Goal: Task Accomplishment & Management: Manage account settings

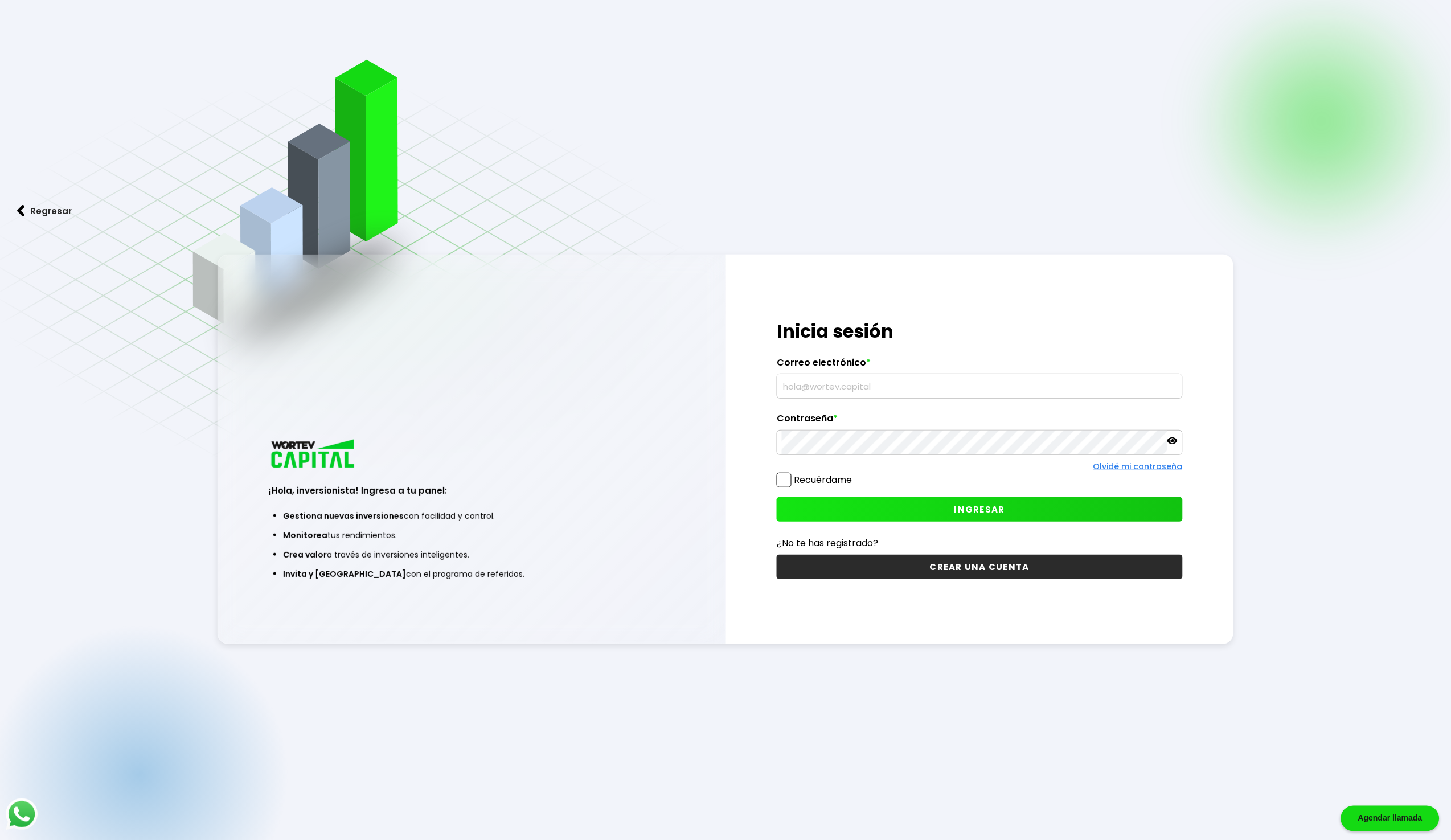
type input "[EMAIL_ADDRESS][DOMAIN_NAME]"
click at [829, 506] on button "INGRESAR" at bounding box center [980, 509] width 406 height 25
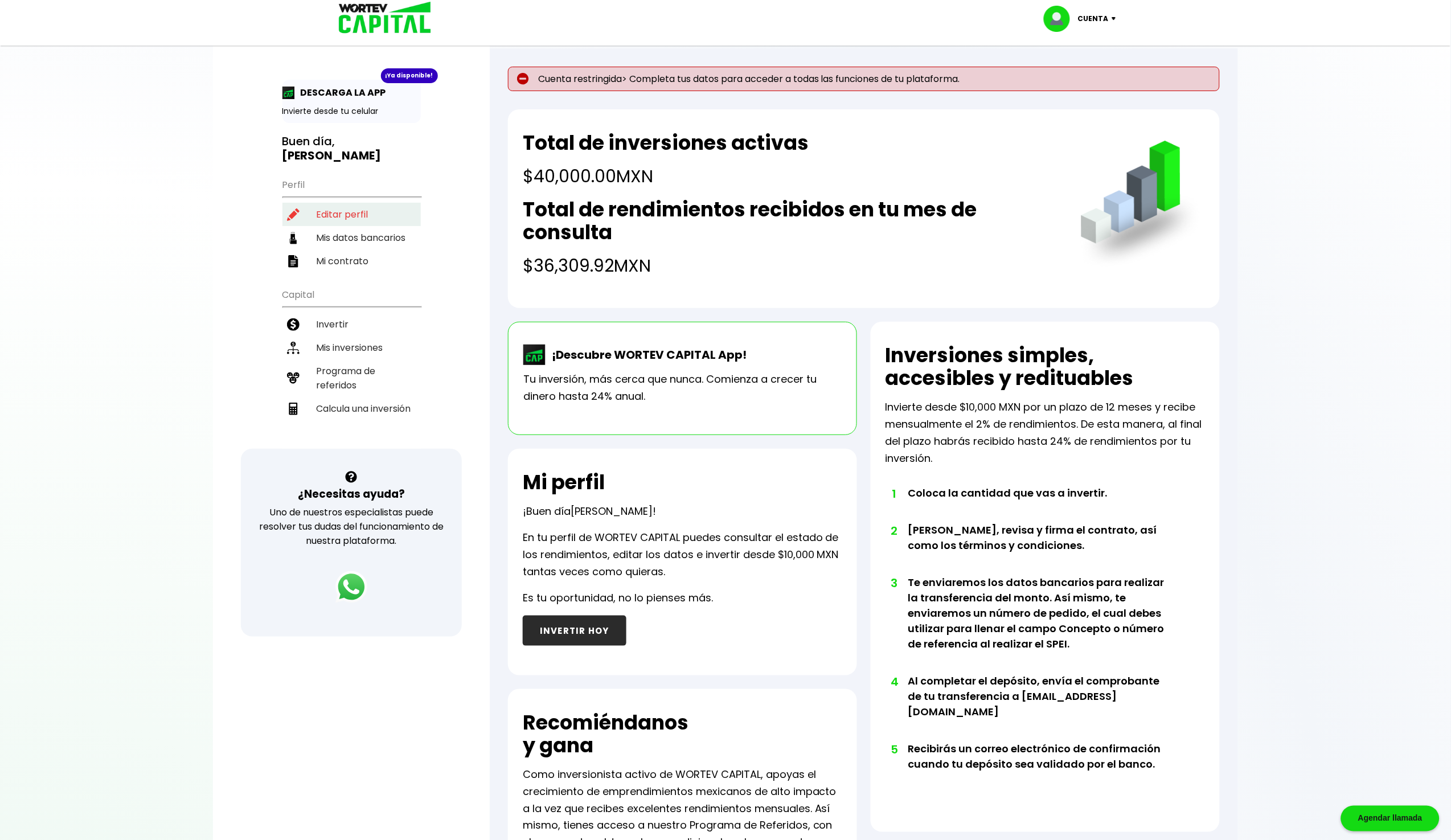
click at [333, 203] on li "Editar perfil" at bounding box center [351, 214] width 139 height 23
select select "Hombre"
select select "DF"
select select "Banamex"
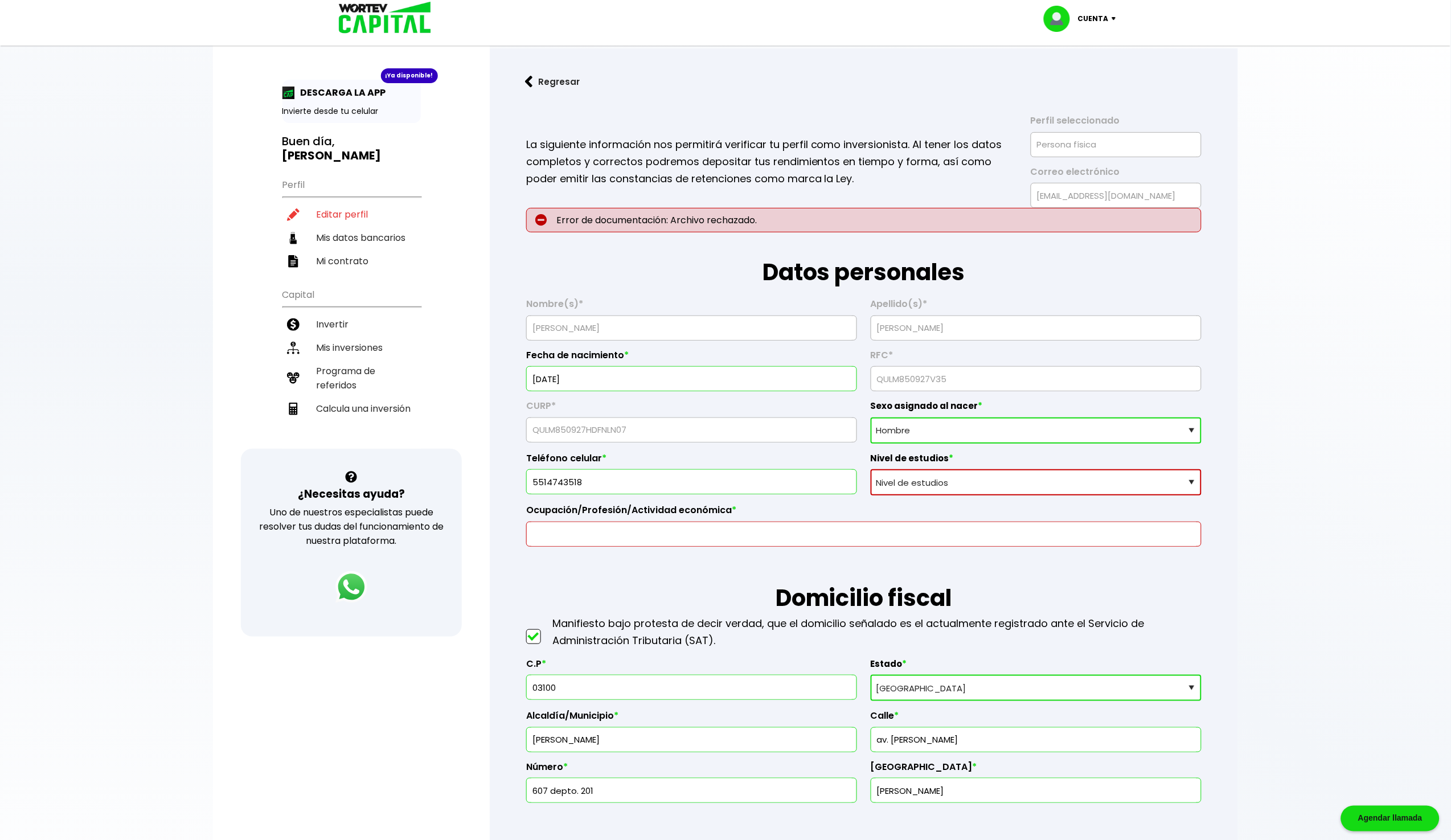
click at [913, 486] on select "Nivel de estudios Primaria Secundaria Bachillerato Licenciatura Posgrado" at bounding box center [1035, 483] width 331 height 26
select select "Posgrado"
click at [870, 469] on select "Nivel de estudios Primaria Secundaria Bachillerato Licenciatura Posgrado" at bounding box center [1035, 483] width 331 height 26
click at [805, 538] on input "text" at bounding box center [864, 534] width 665 height 24
type input "Ingeniero en Sistemas"
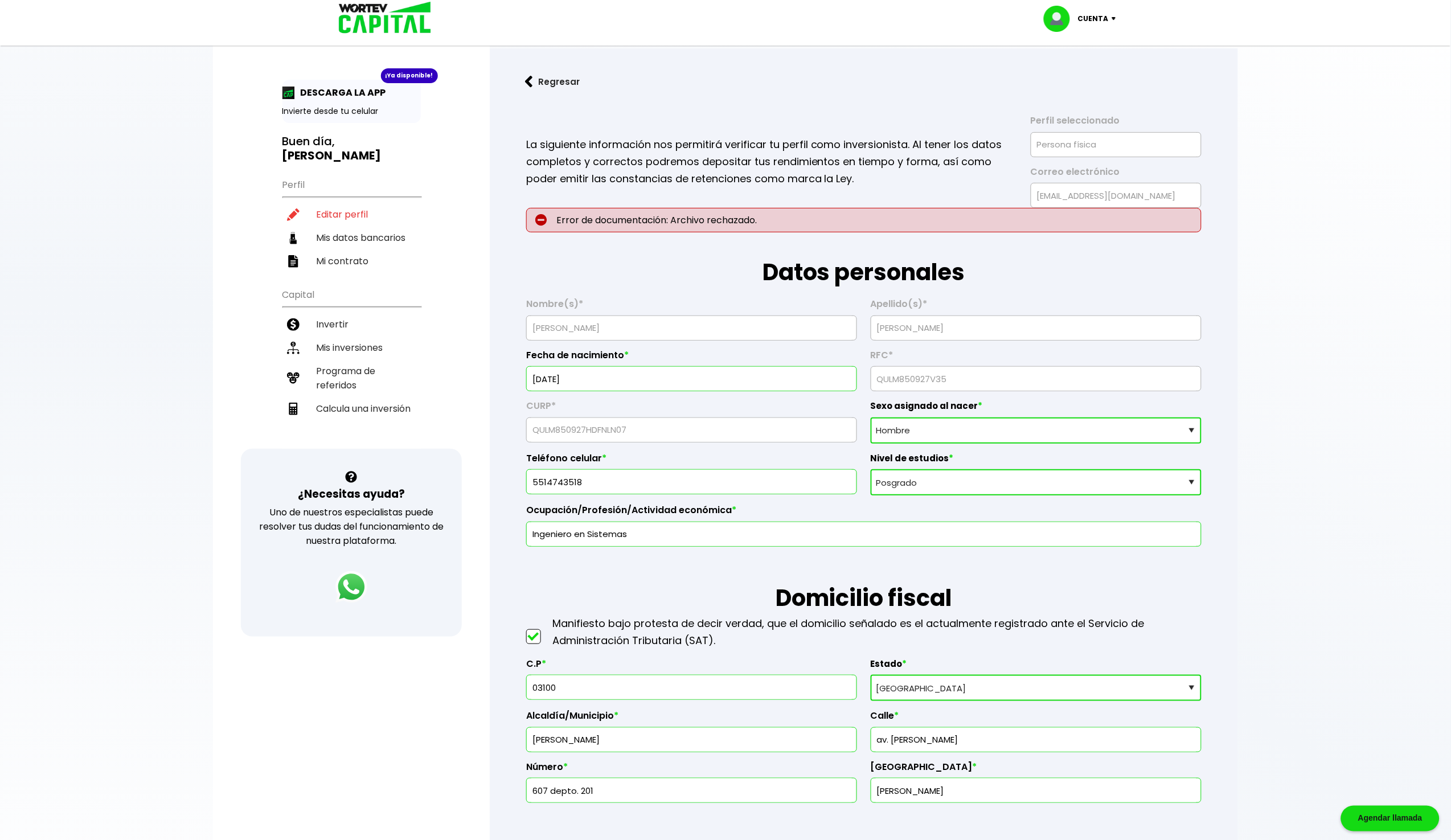
click at [678, 585] on h1 "Domicilio fiscal" at bounding box center [863, 580] width 675 height 68
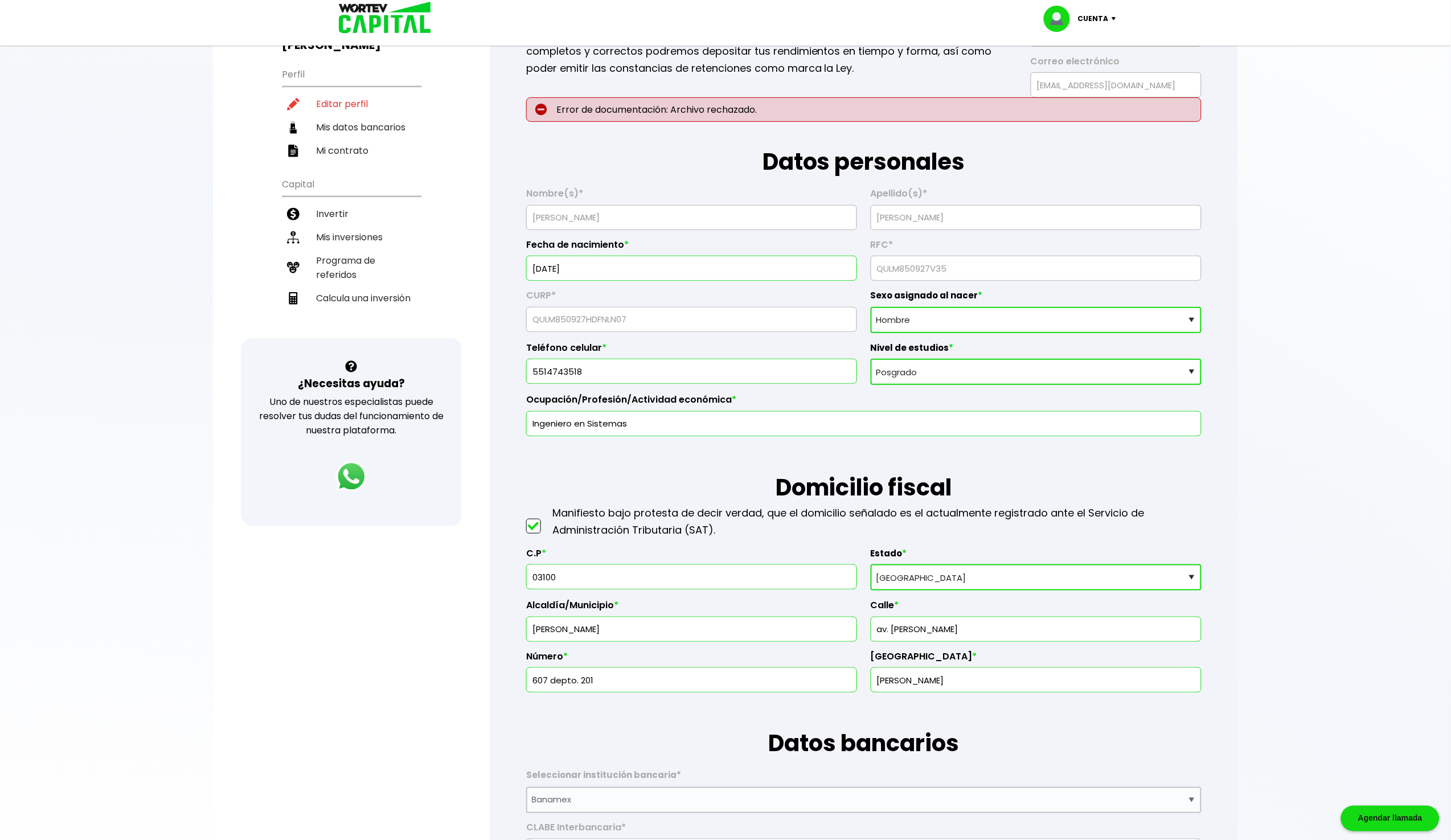
scroll to position [117, 0]
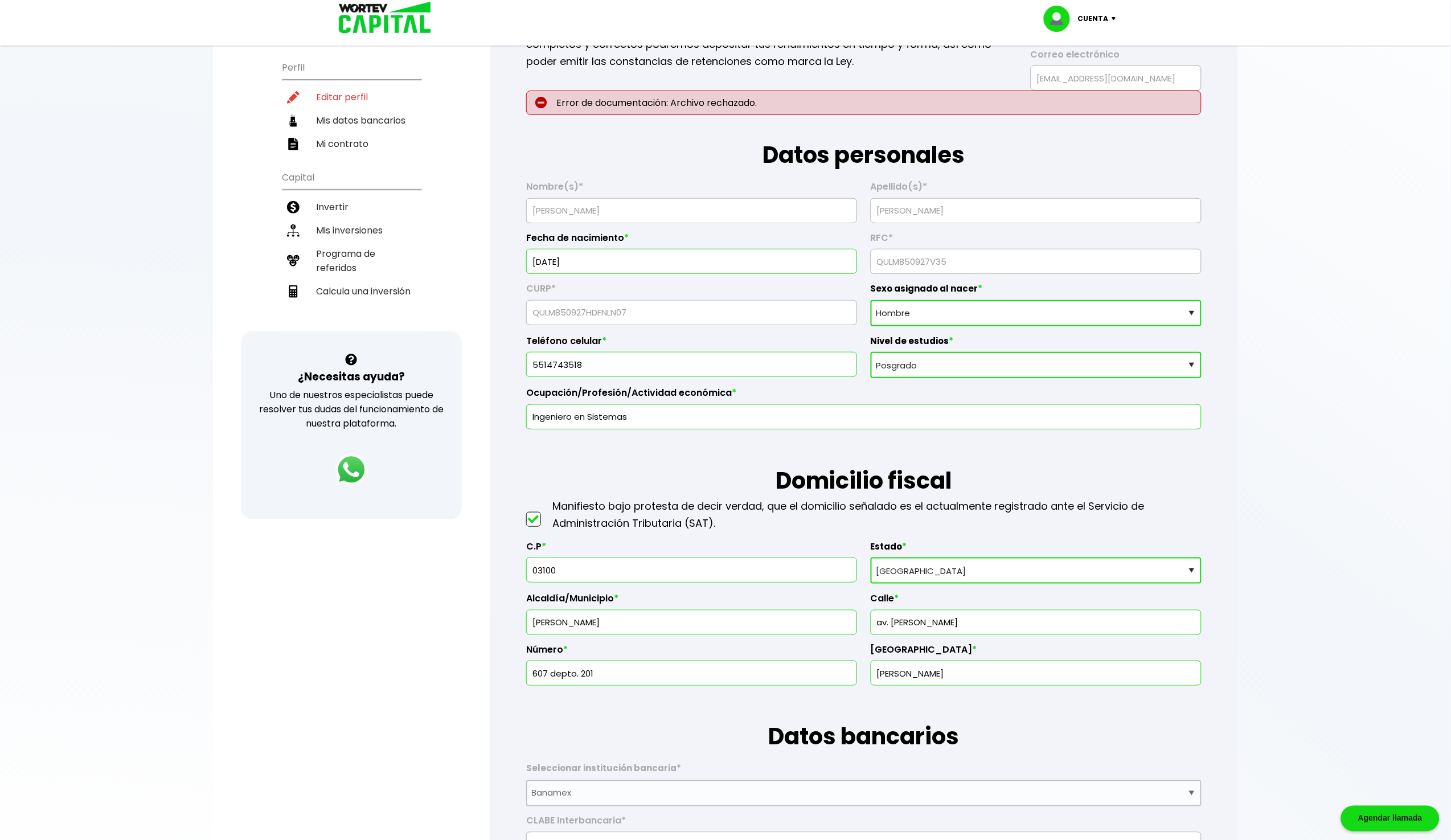
click at [876, 620] on input "av. [PERSON_NAME]" at bounding box center [1035, 622] width 320 height 24
type input "Av. [PERSON_NAME]"
click at [709, 743] on h1 "Datos bancarios" at bounding box center [863, 719] width 675 height 68
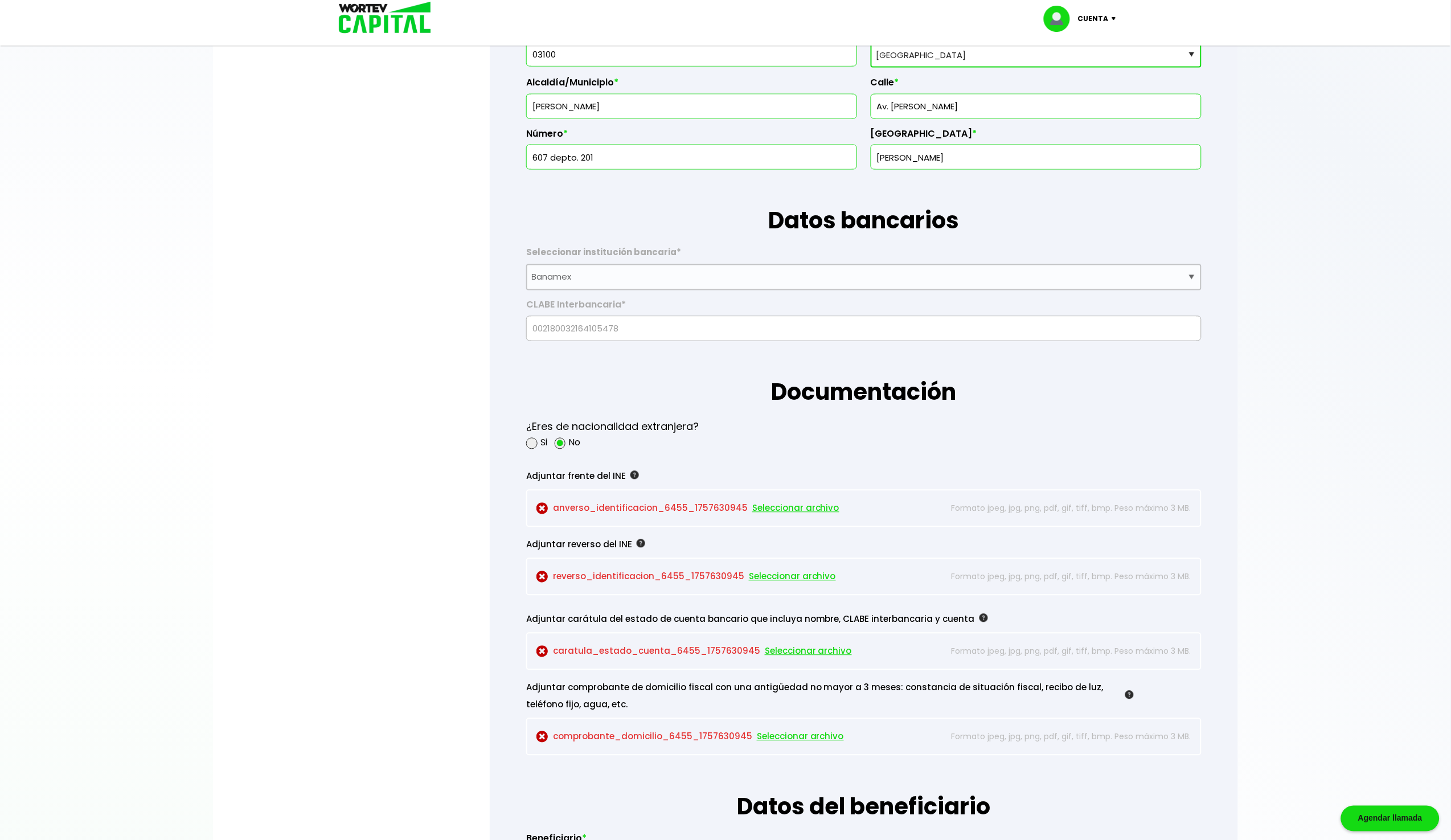
scroll to position [657, 0]
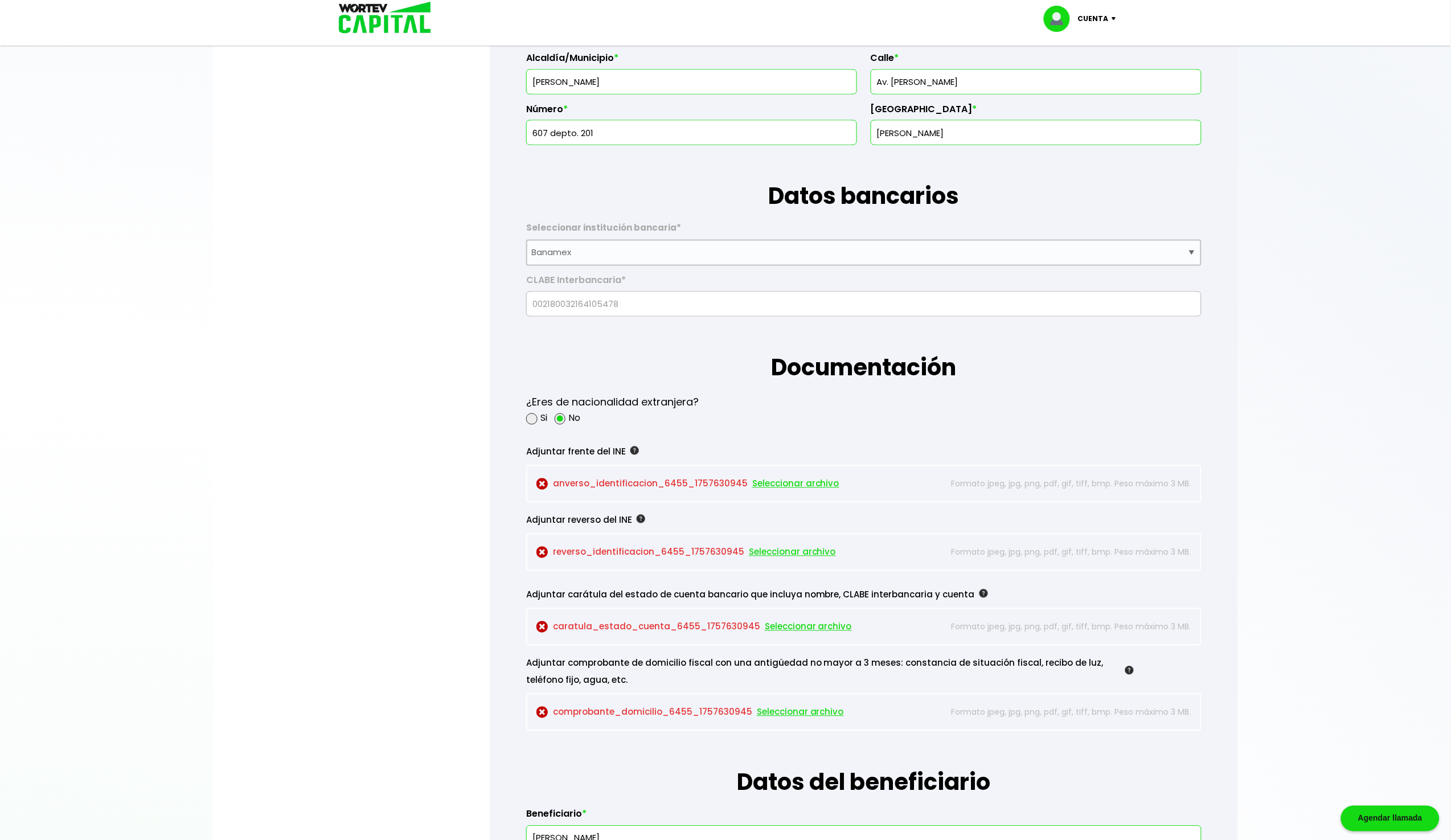
click at [784, 482] on span "Seleccionar archivo" at bounding box center [795, 484] width 87 height 17
click at [766, 551] on span "Seleccionar archivo" at bounding box center [792, 551] width 87 height 17
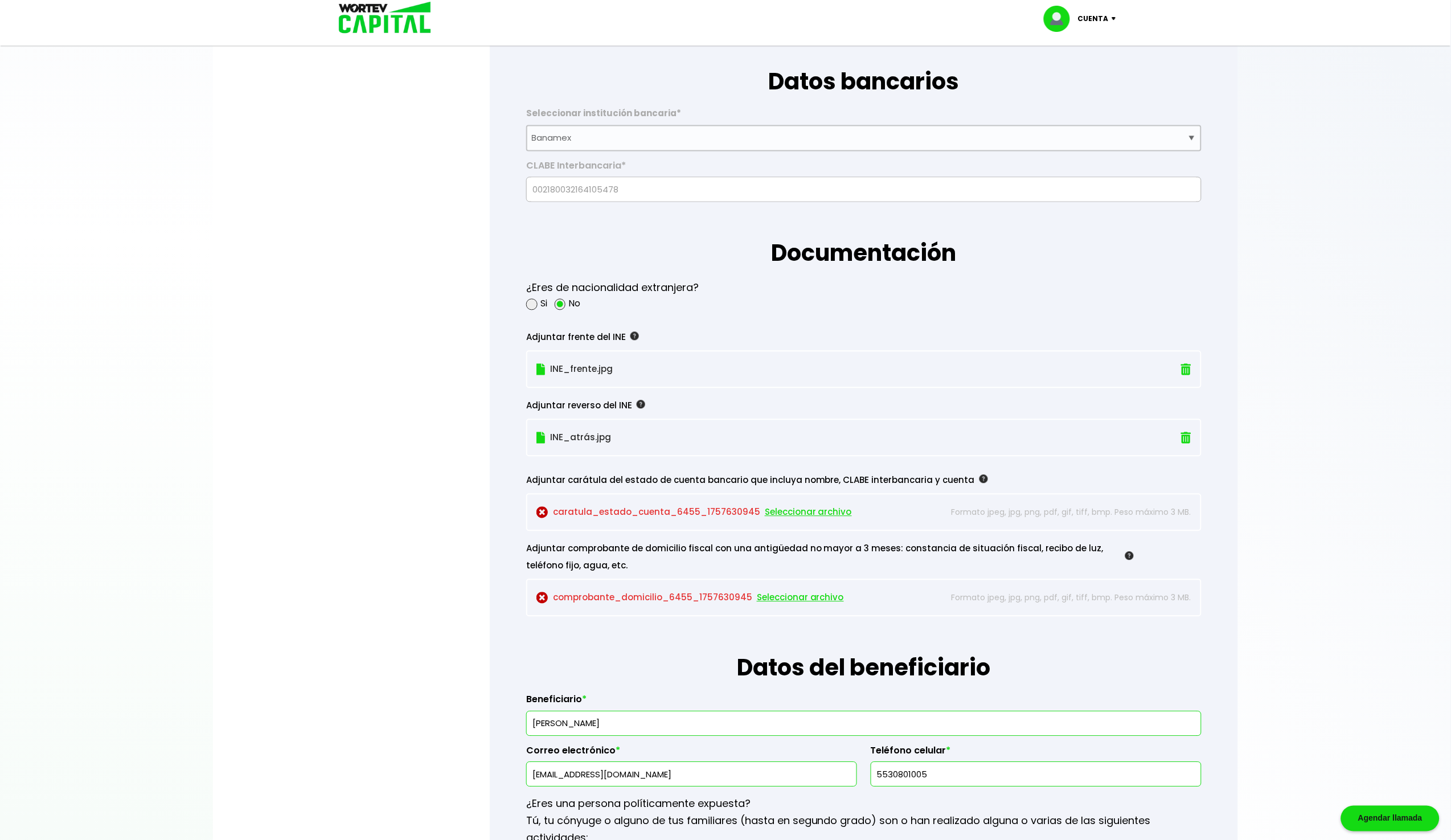
scroll to position [790, 0]
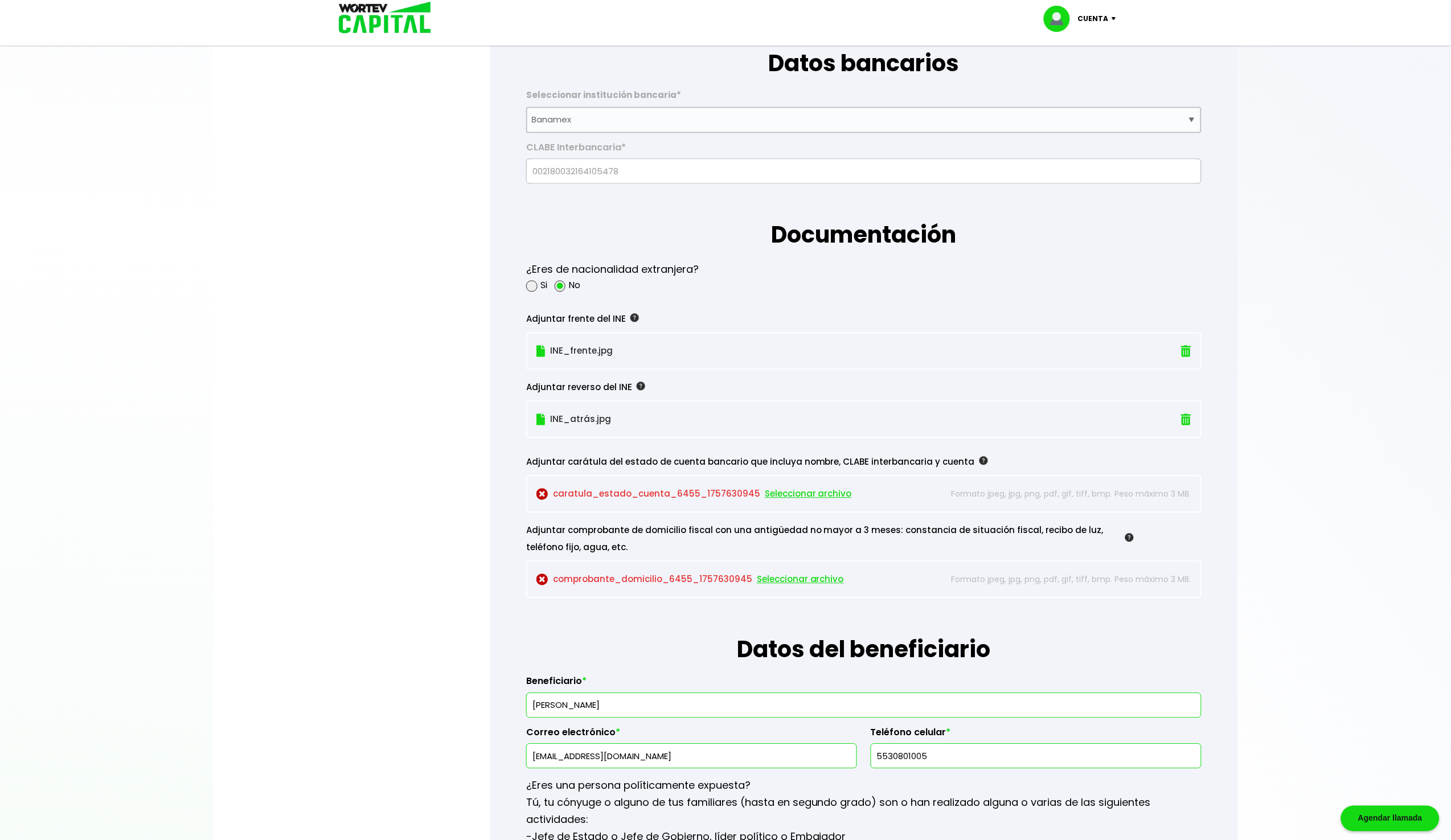
click at [813, 491] on span "Seleccionar archivo" at bounding box center [808, 493] width 87 height 17
drag, startPoint x: 733, startPoint y: 521, endPoint x: 935, endPoint y: 525, distance: 202.0
click at [935, 526] on div "Adjuntar comprobante de domicilio fiscal con una antigüedad no mayor a 3 meses:…" at bounding box center [830, 539] width 607 height 34
click at [797, 574] on span "Seleccionar archivo" at bounding box center [800, 579] width 87 height 17
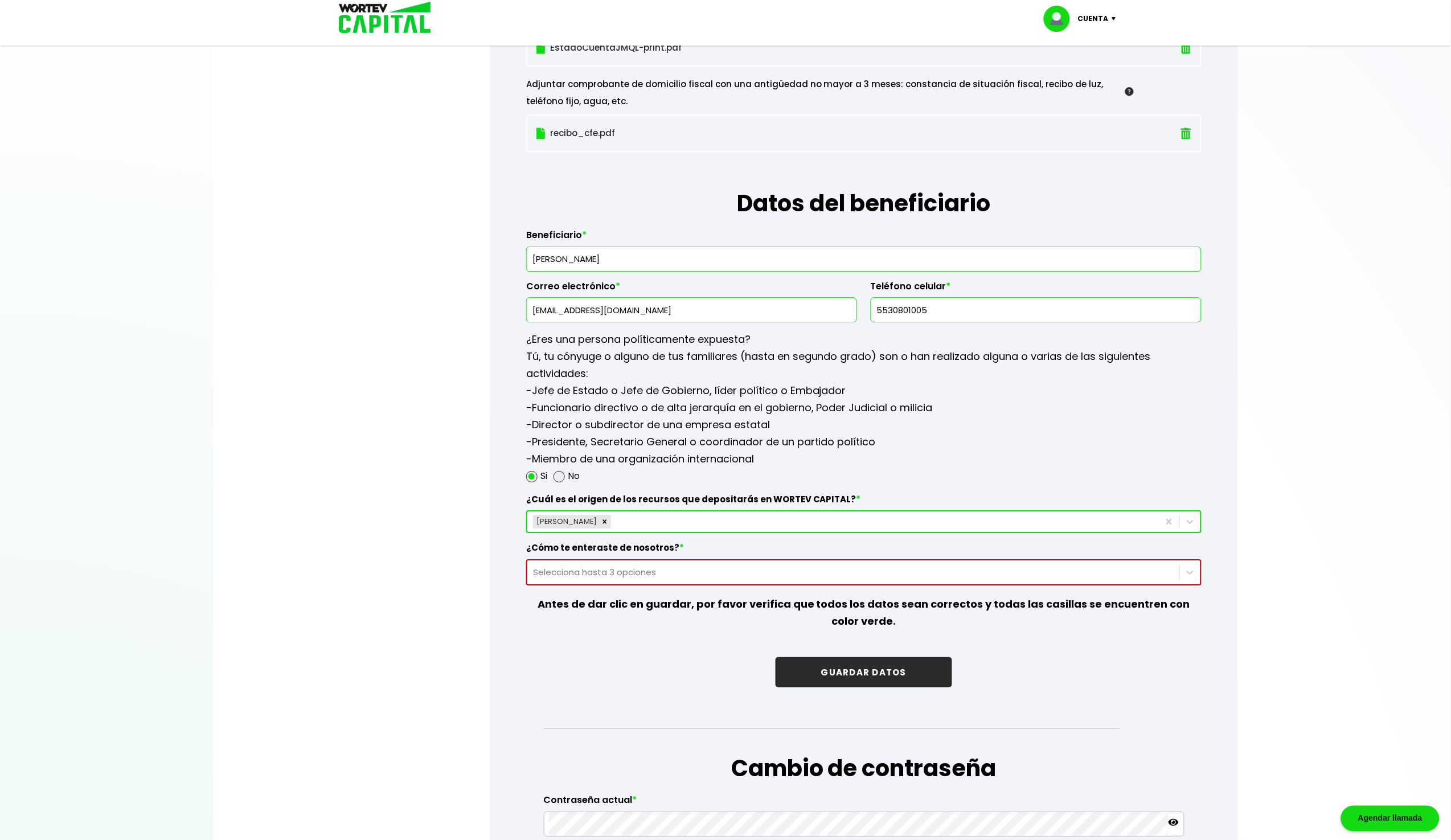
scroll to position [1238, 0]
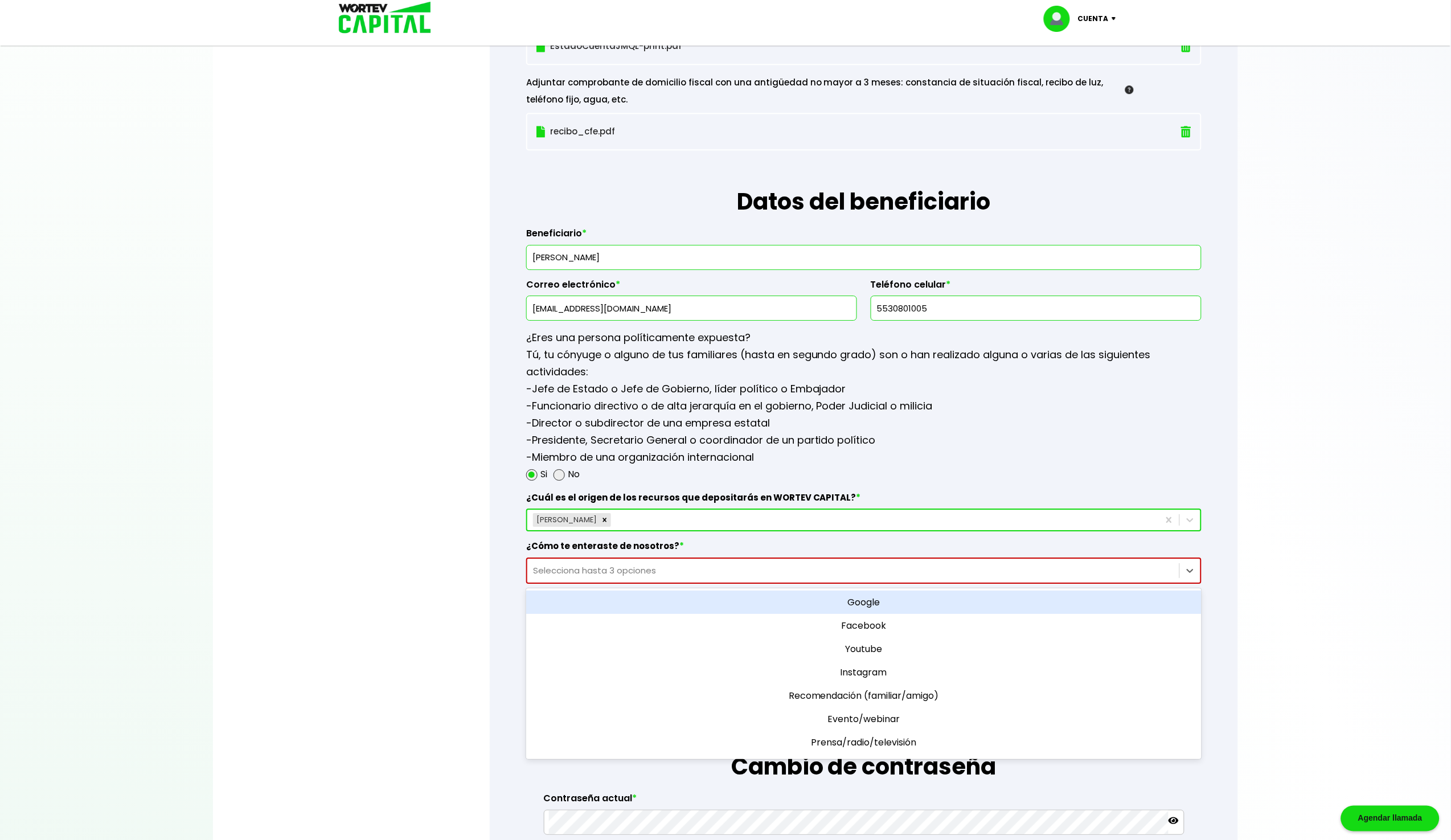
click at [652, 564] on div "Selecciona hasta 3 opciones" at bounding box center [853, 570] width 641 height 13
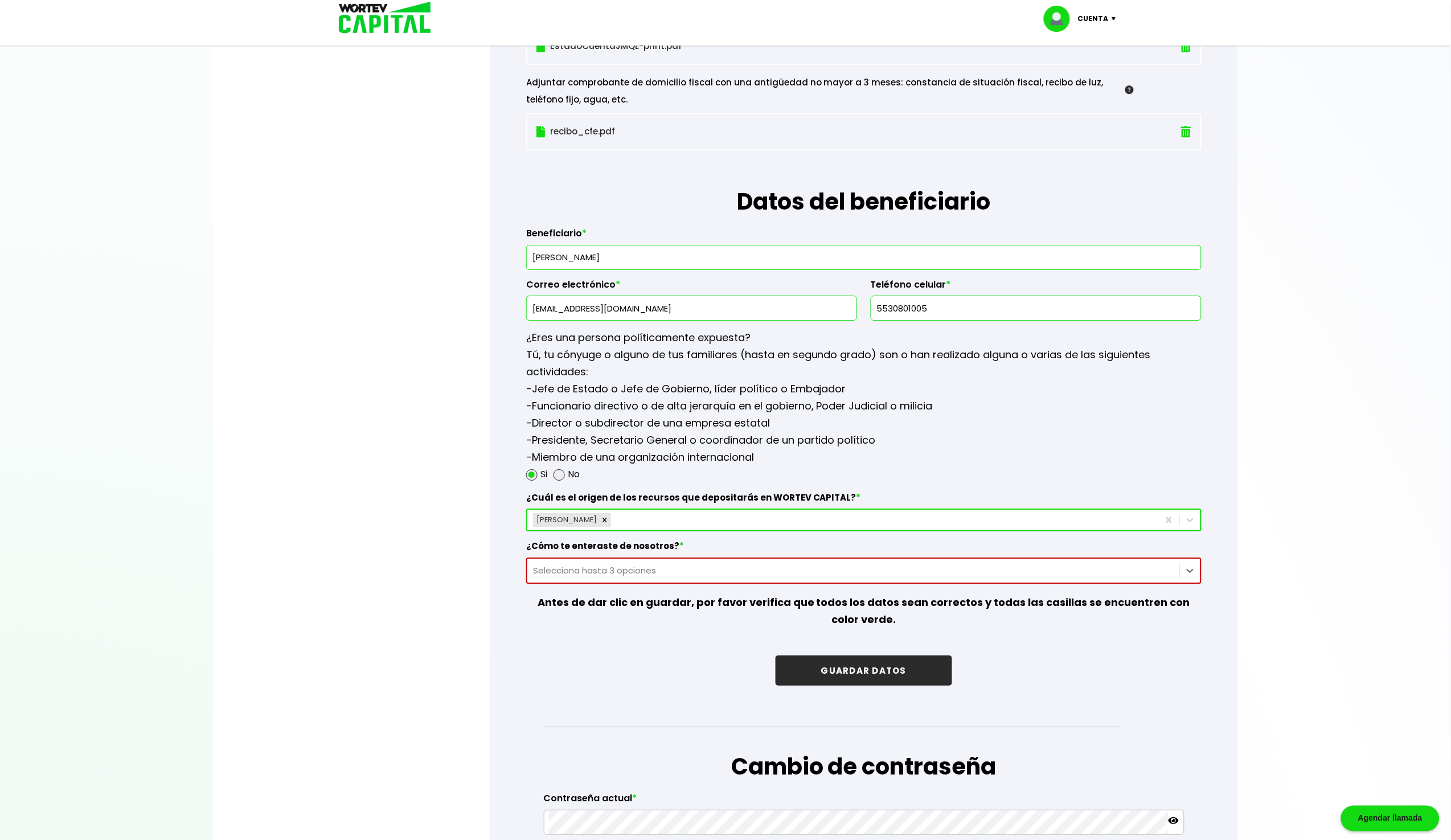
click at [837, 672] on button "GUARDAR DATOS" at bounding box center [864, 671] width 177 height 30
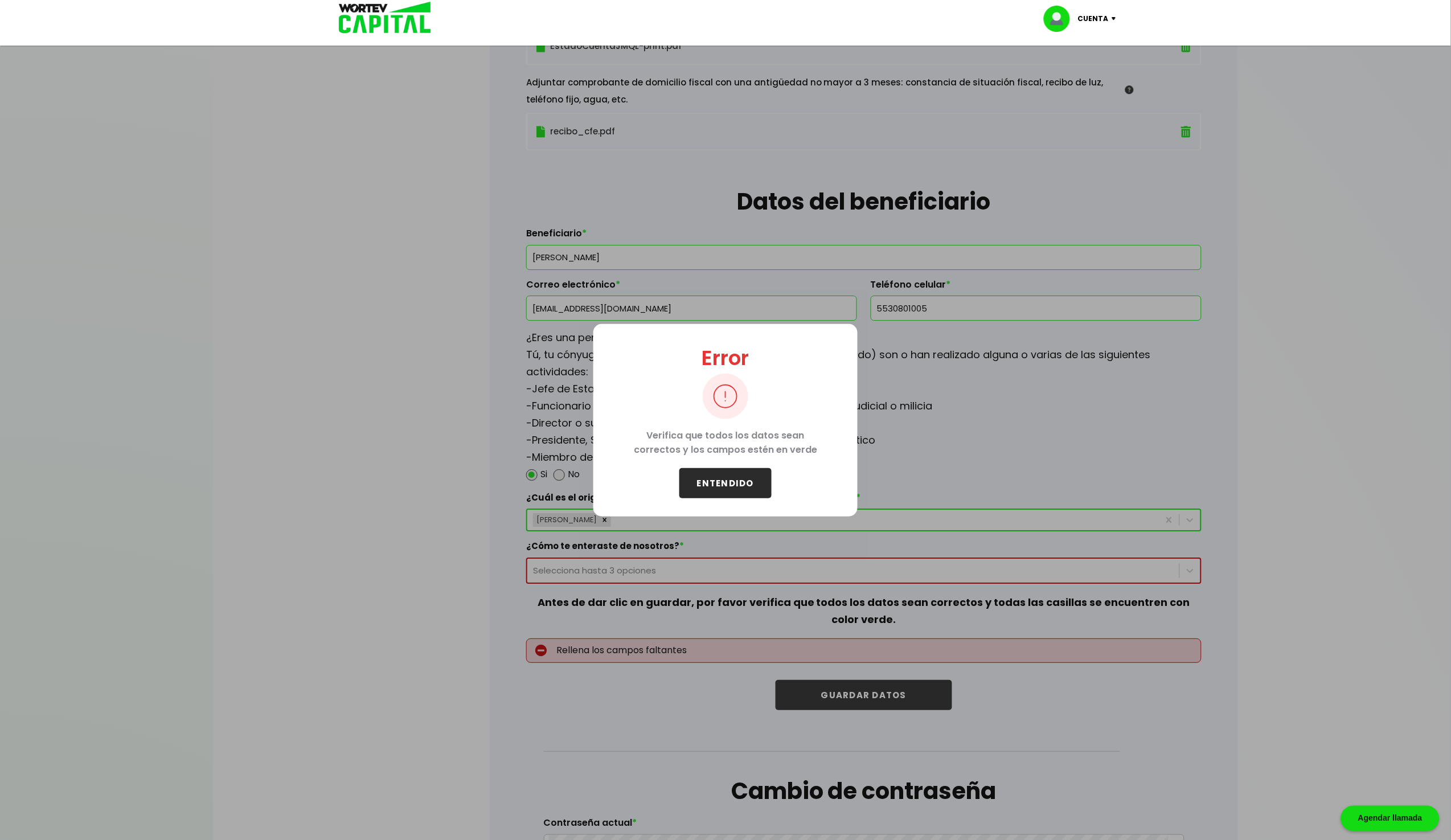
click at [718, 476] on button "ENTENDIDO" at bounding box center [726, 483] width 93 height 30
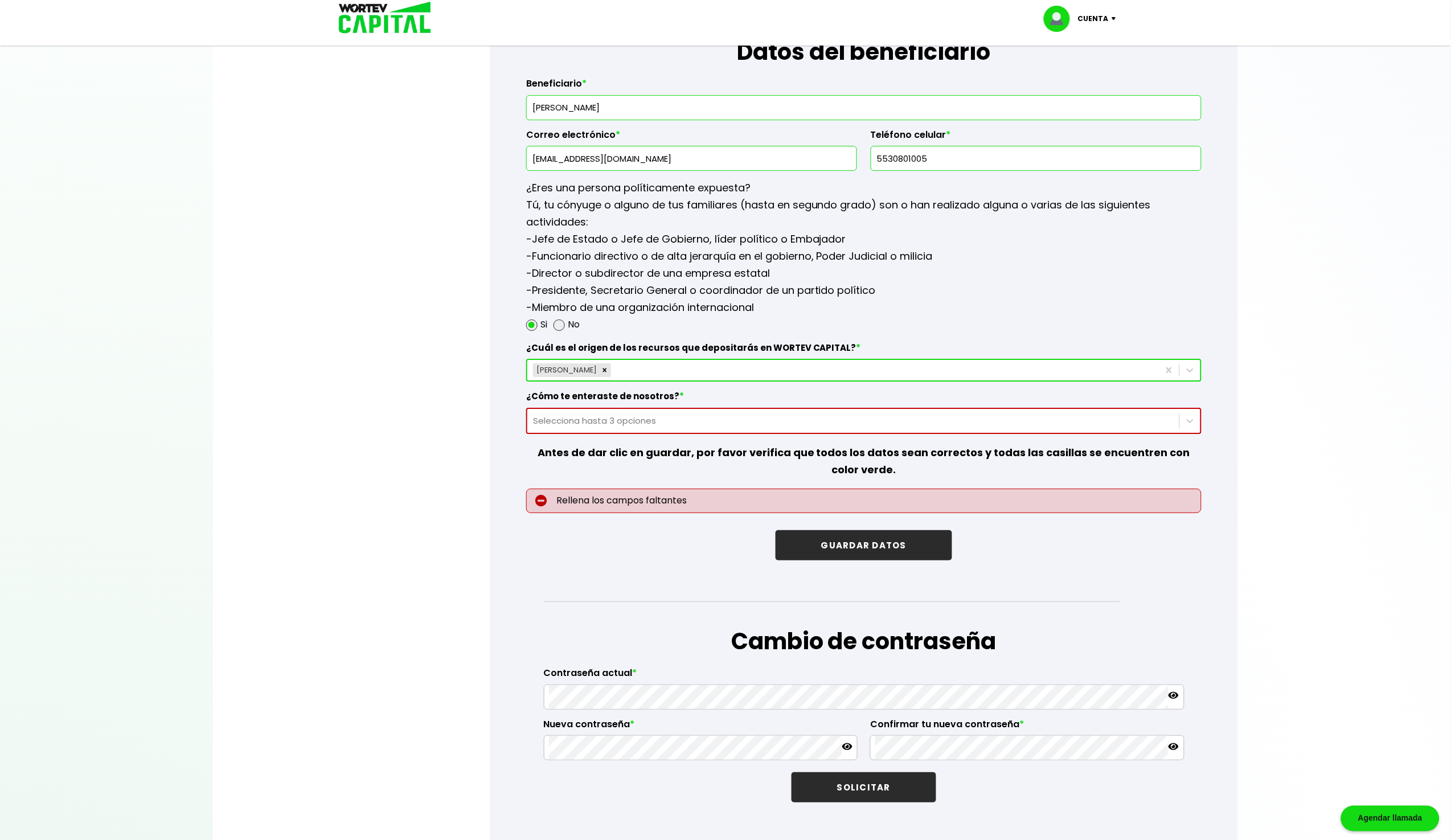
scroll to position [1390, 0]
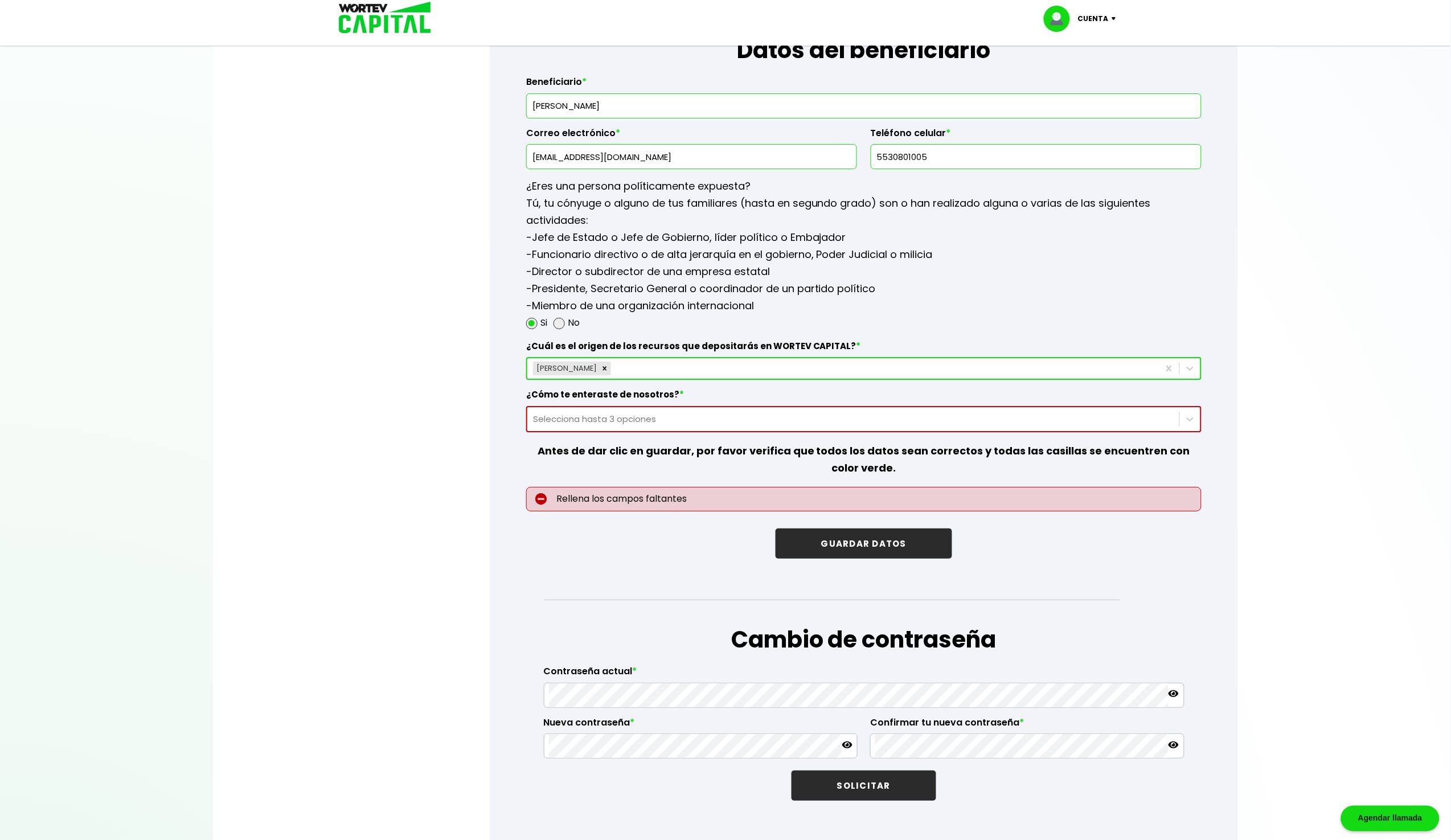
click at [651, 413] on div "Selecciona hasta 3 opciones" at bounding box center [853, 418] width 641 height 13
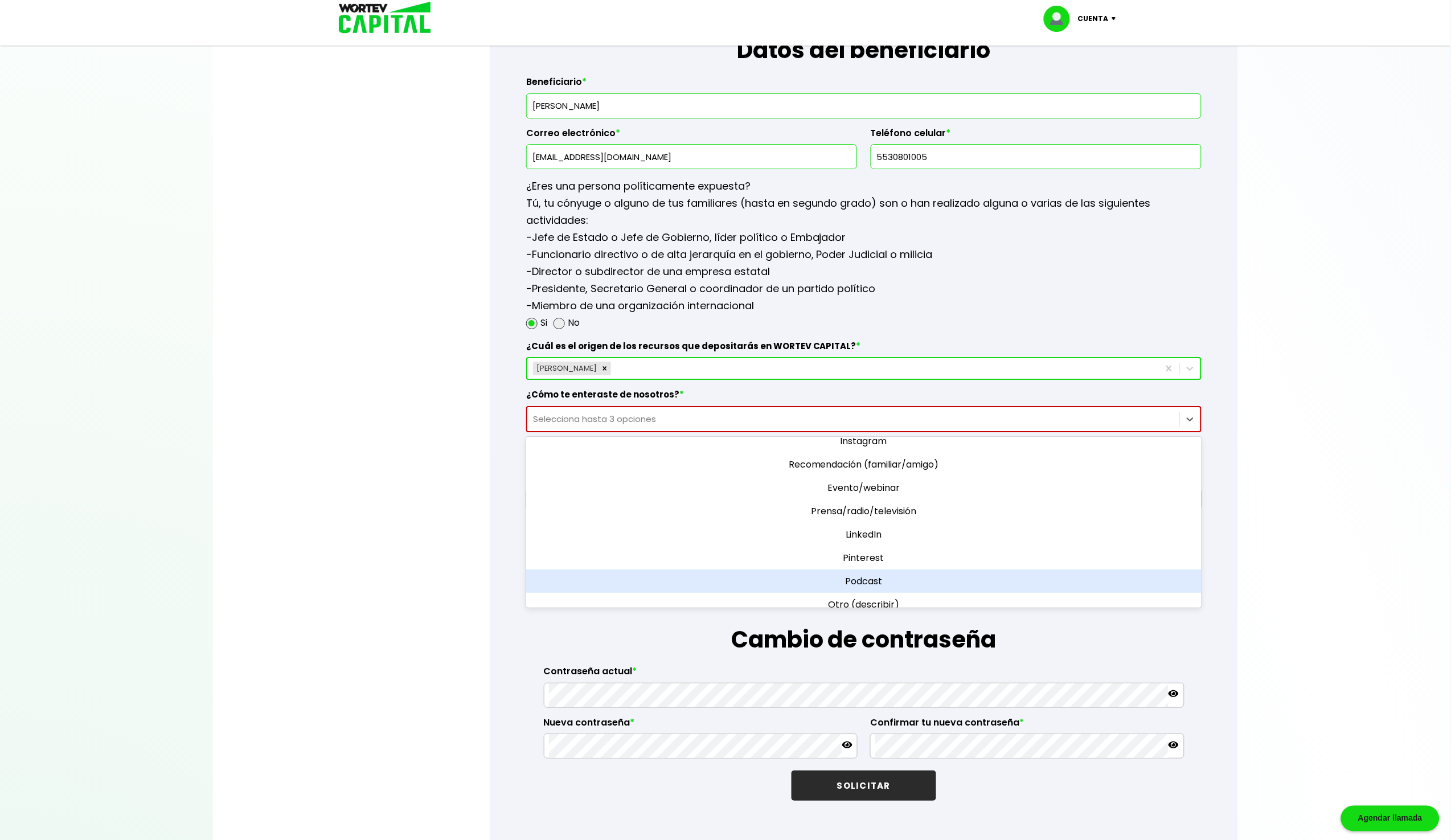
scroll to position [0, 0]
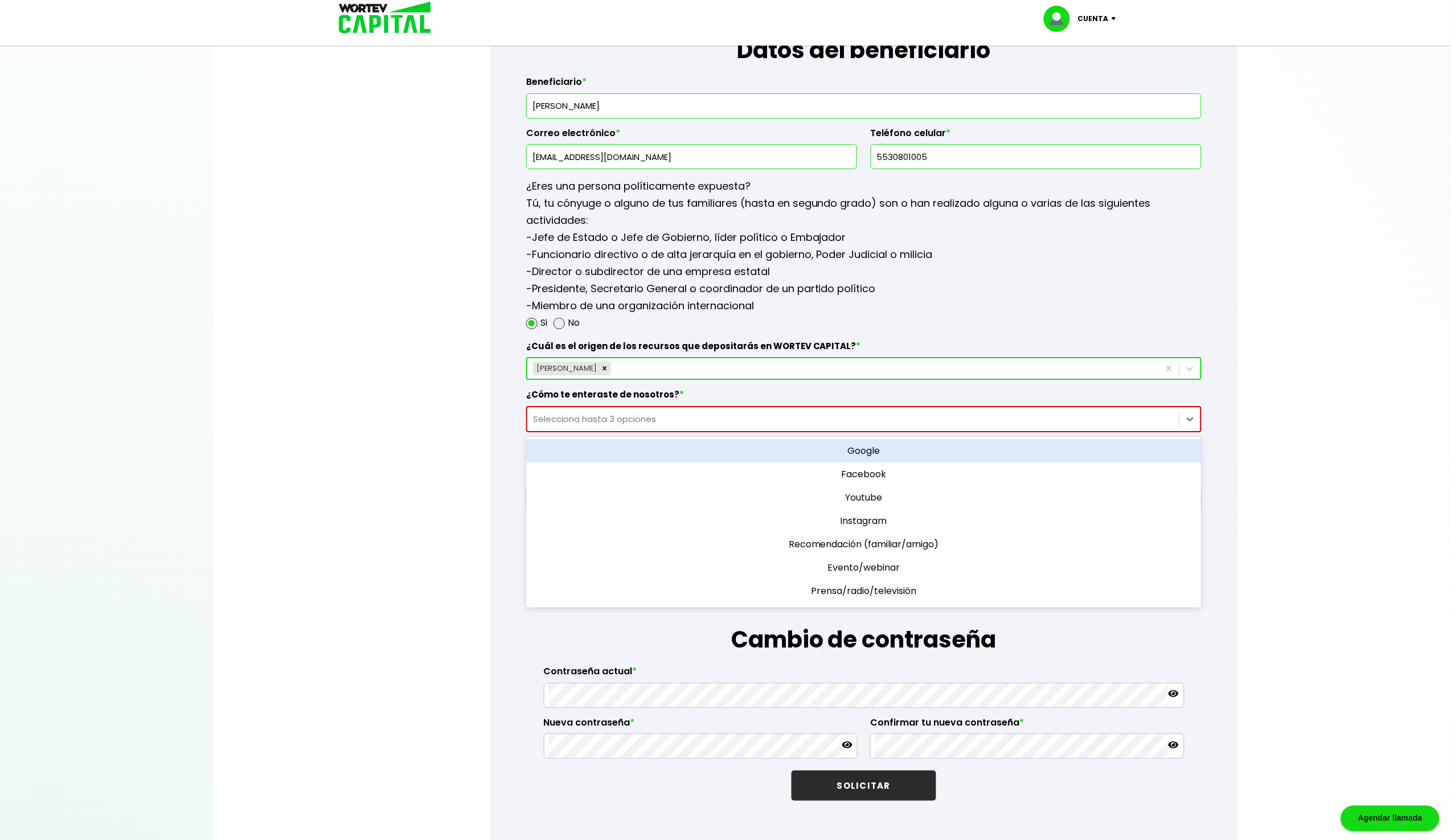
click at [861, 441] on div "Google" at bounding box center [863, 450] width 675 height 23
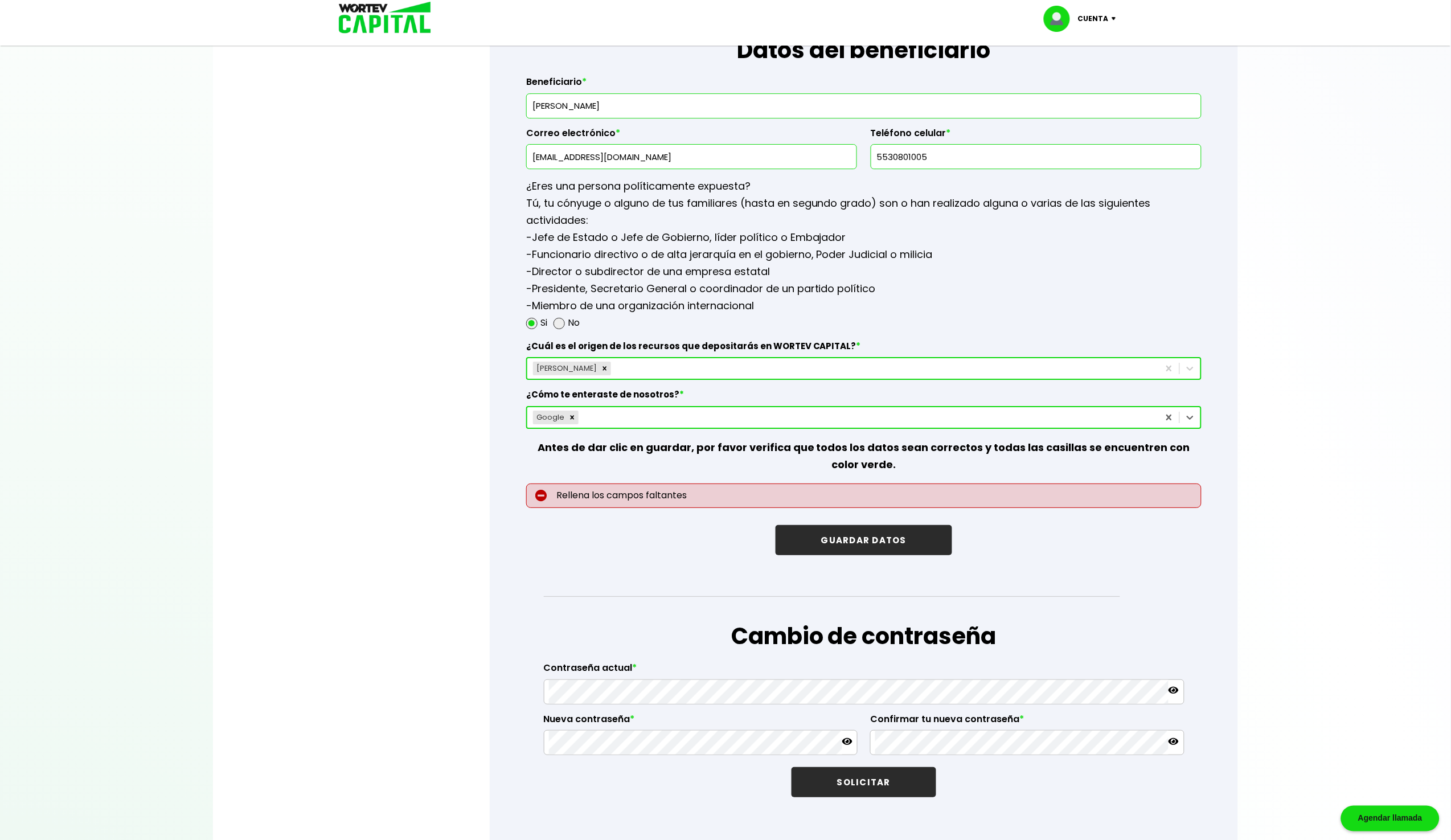
click at [835, 532] on button "GUARDAR DATOS" at bounding box center [864, 540] width 177 height 30
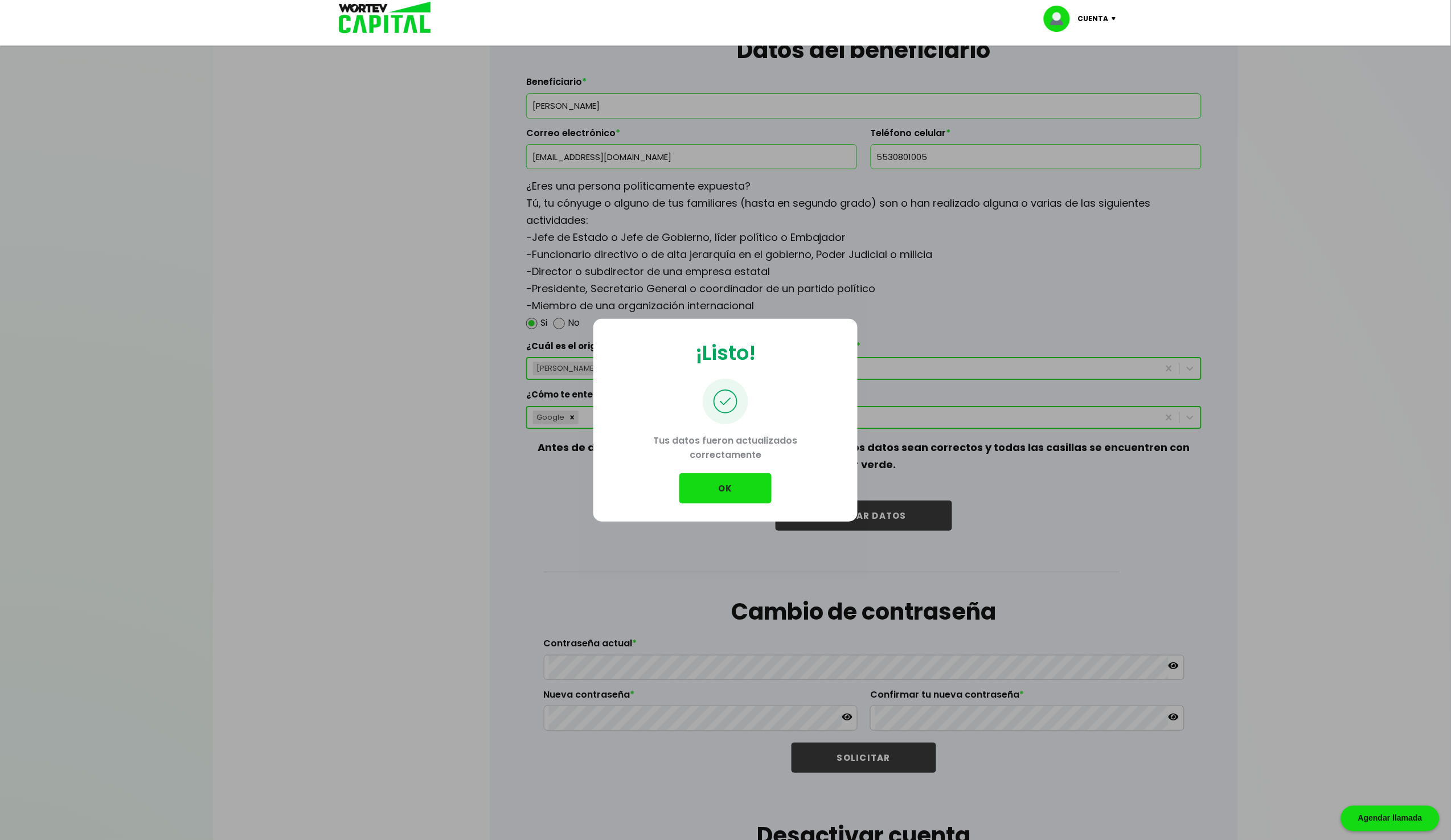
click at [717, 489] on button "OK" at bounding box center [726, 488] width 93 height 30
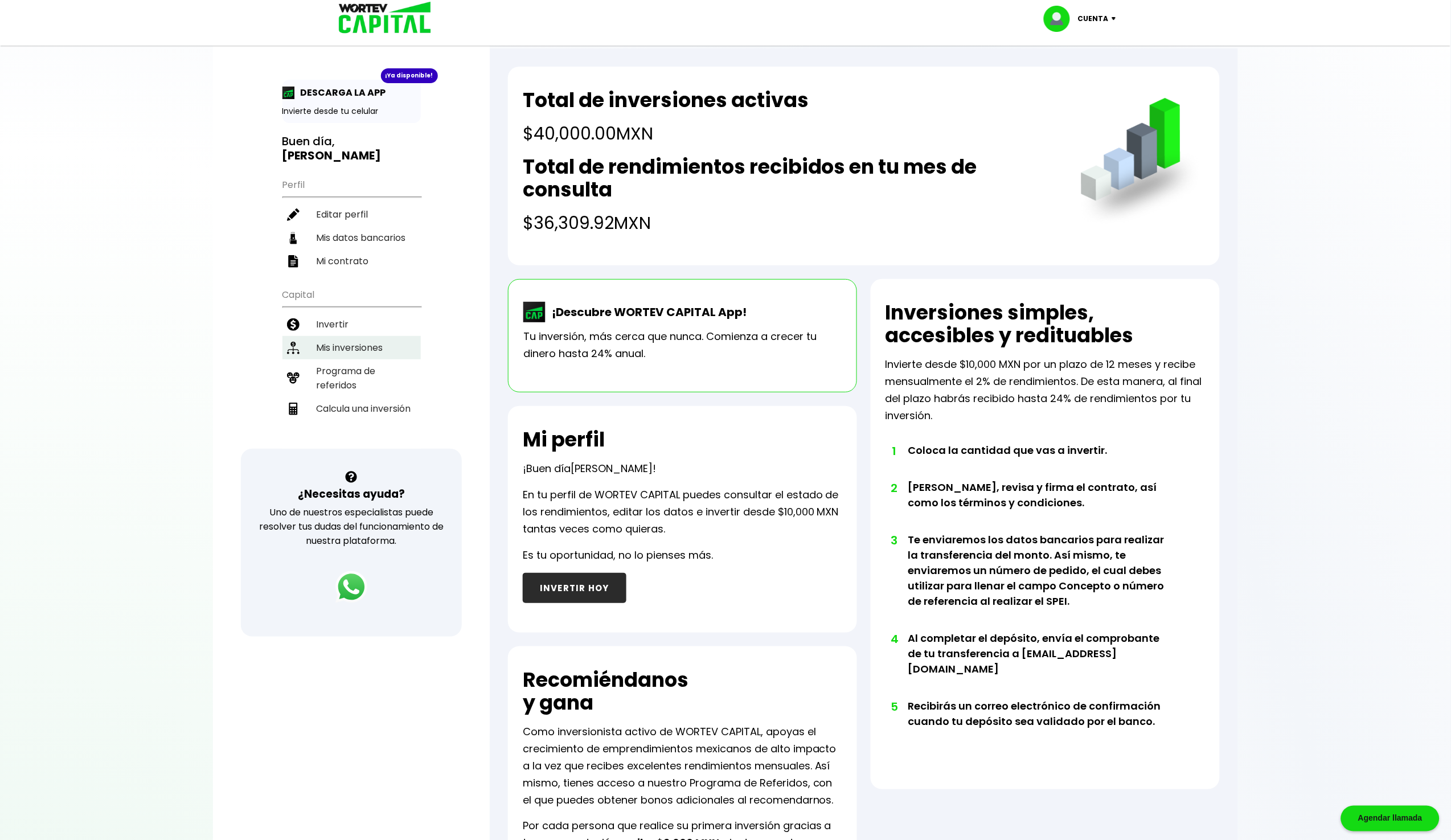
click at [329, 336] on li "Mis inversiones" at bounding box center [351, 348] width 139 height 23
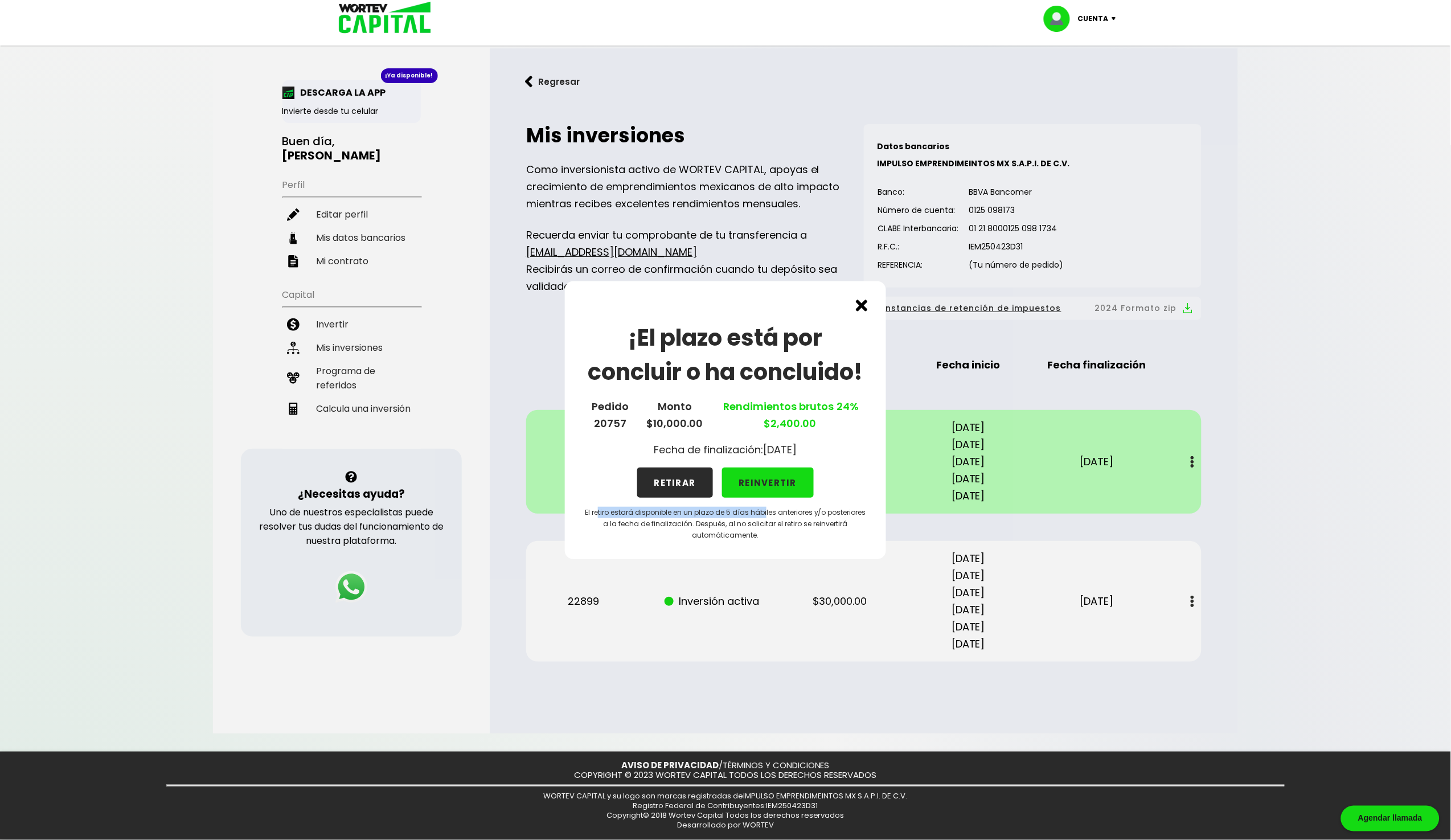
drag, startPoint x: 598, startPoint y: 512, endPoint x: 761, endPoint y: 514, distance: 163.0
click at [762, 514] on p "El retiro estará disponible en un plazo de 5 días hábiles anteriores y/o poster…" at bounding box center [726, 523] width 285 height 34
click at [772, 486] on button "REINVERTIR" at bounding box center [768, 483] width 93 height 30
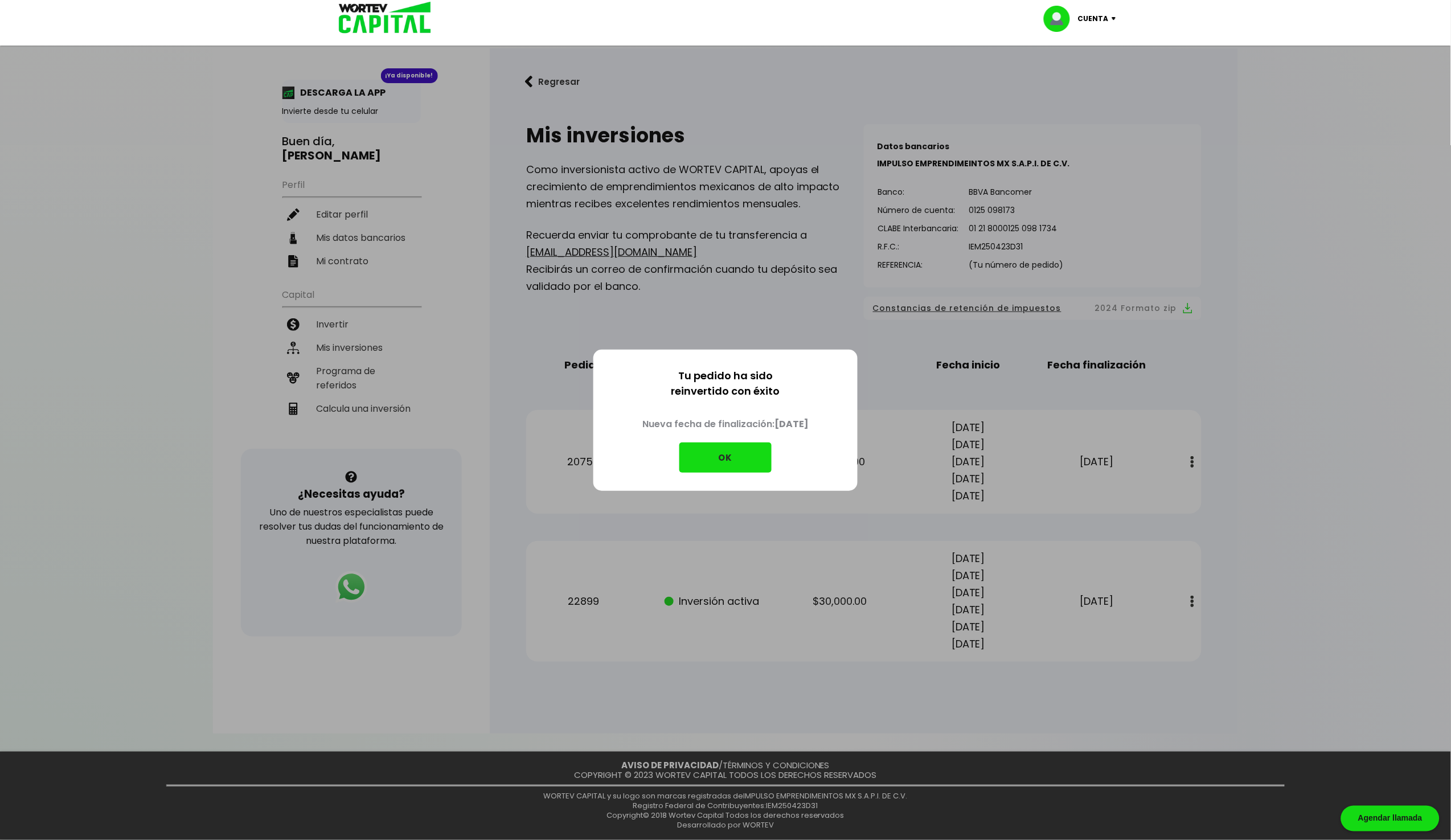
click at [736, 454] on button "OK" at bounding box center [726, 457] width 93 height 30
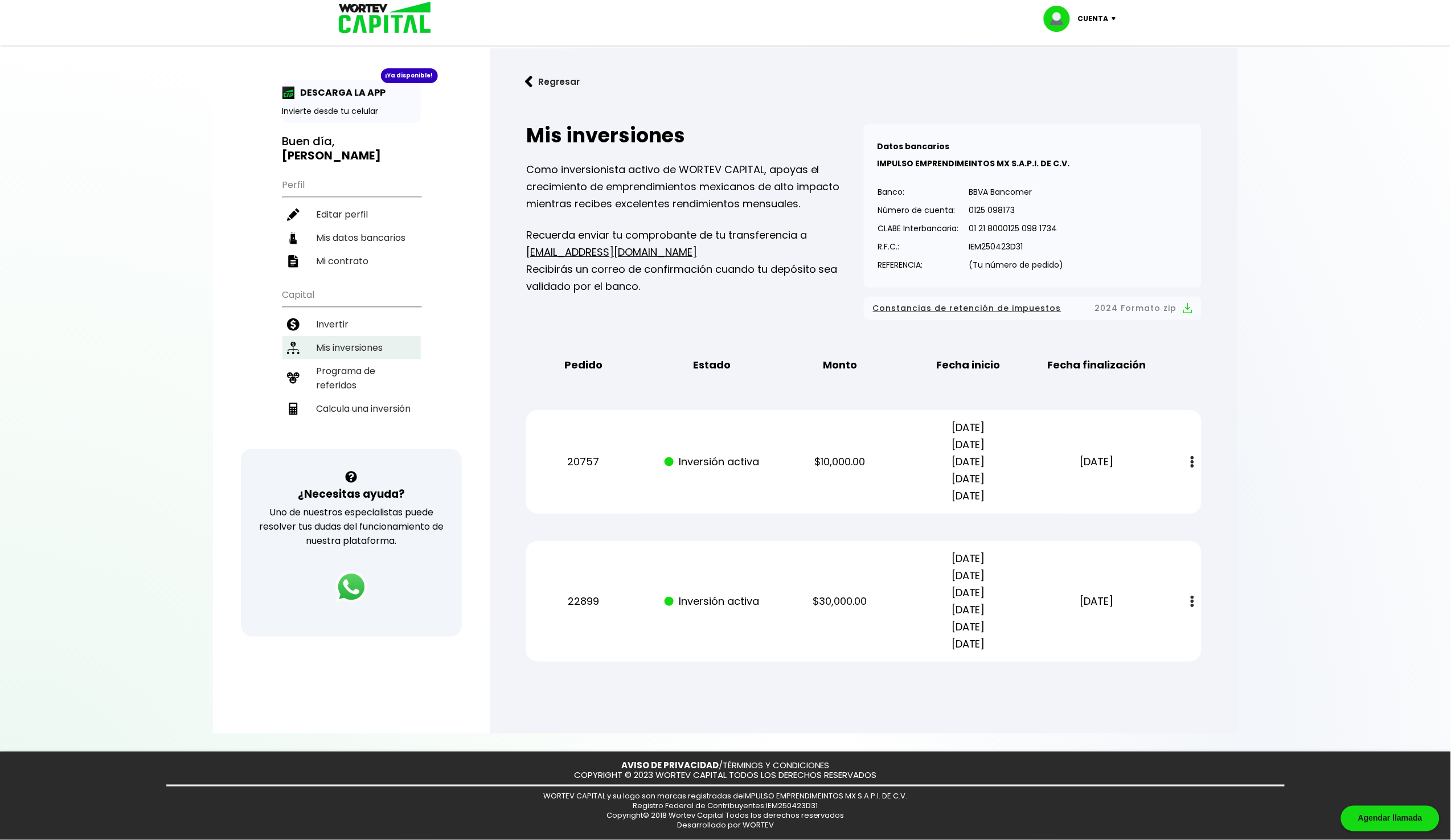
click at [334, 336] on li "Mis inversiones" at bounding box center [351, 348] width 139 height 23
click at [335, 312] on li "Invertir" at bounding box center [351, 324] width 139 height 23
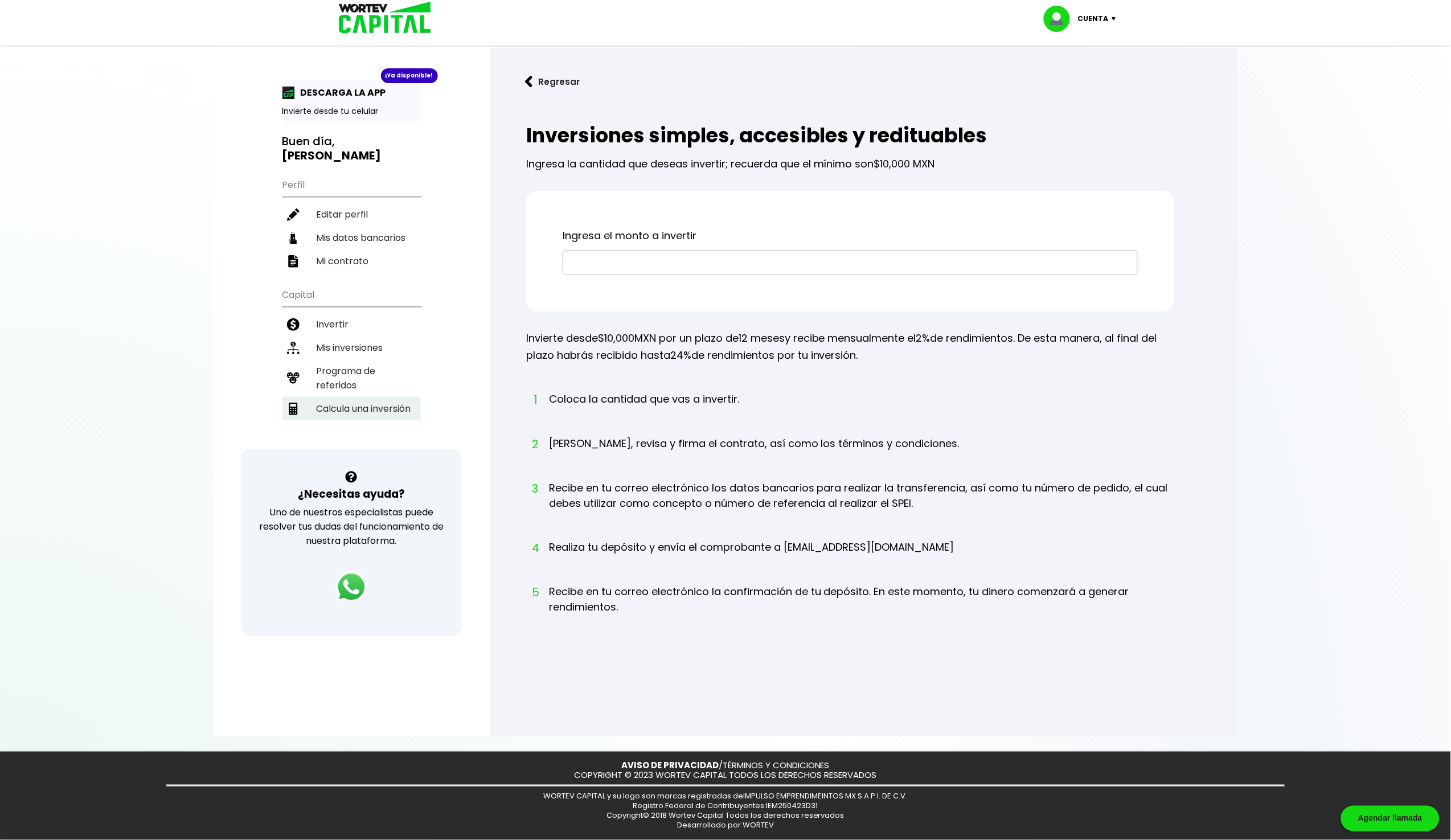
click at [333, 397] on li "Calcula una inversión" at bounding box center [351, 409] width 139 height 23
select select "1"
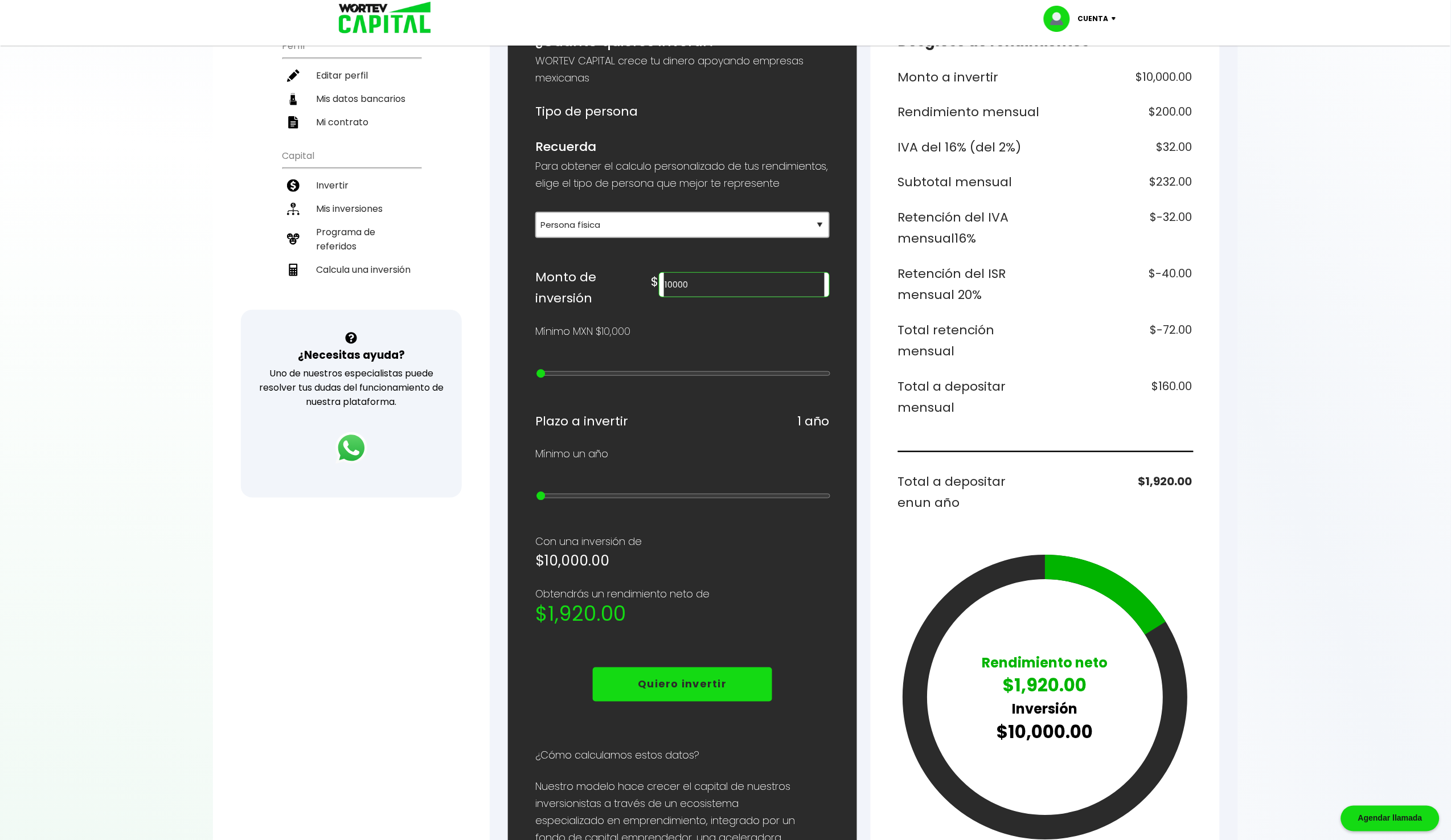
scroll to position [161, 0]
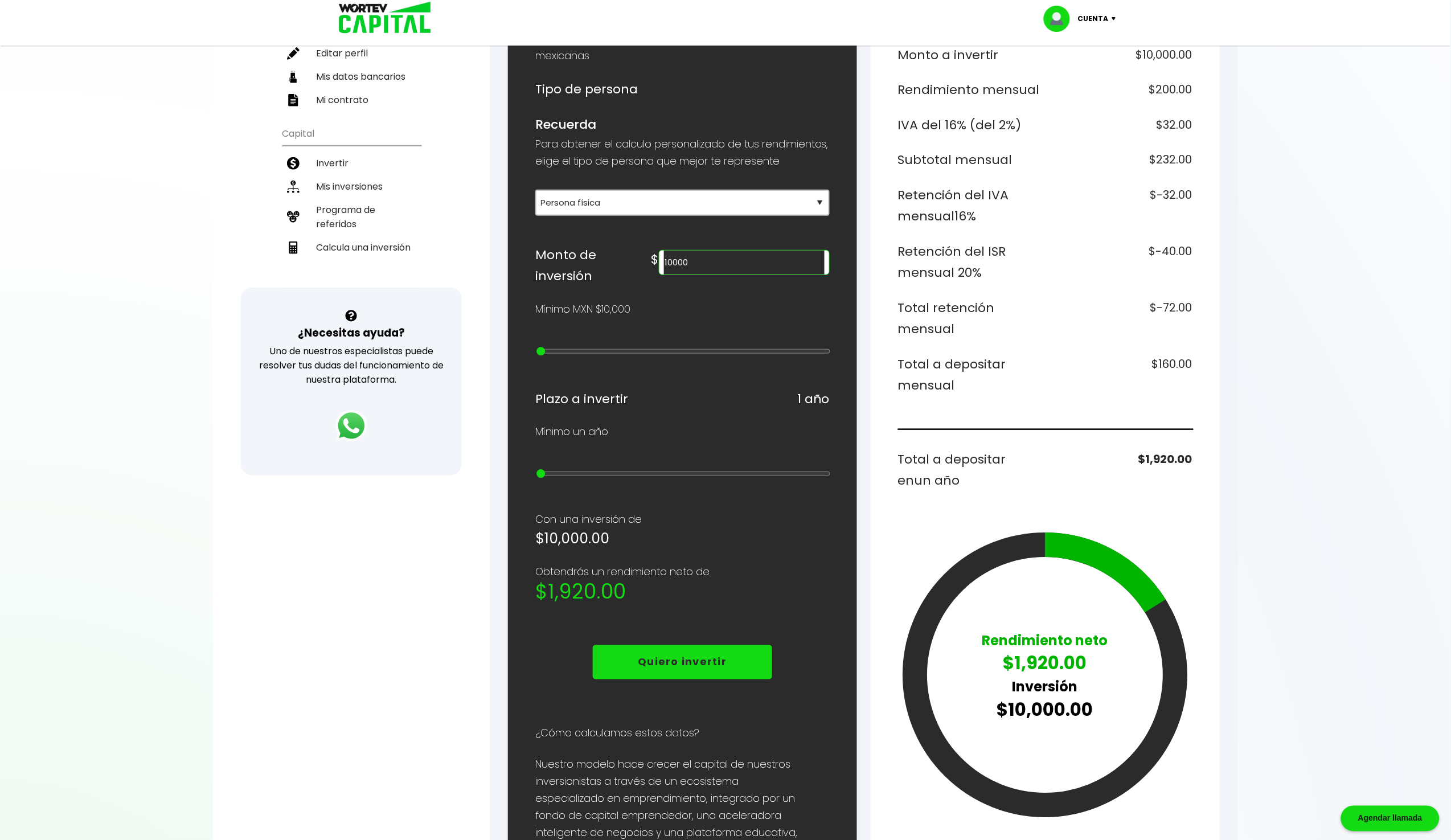
click at [777, 270] on input "10000" at bounding box center [744, 262] width 161 height 24
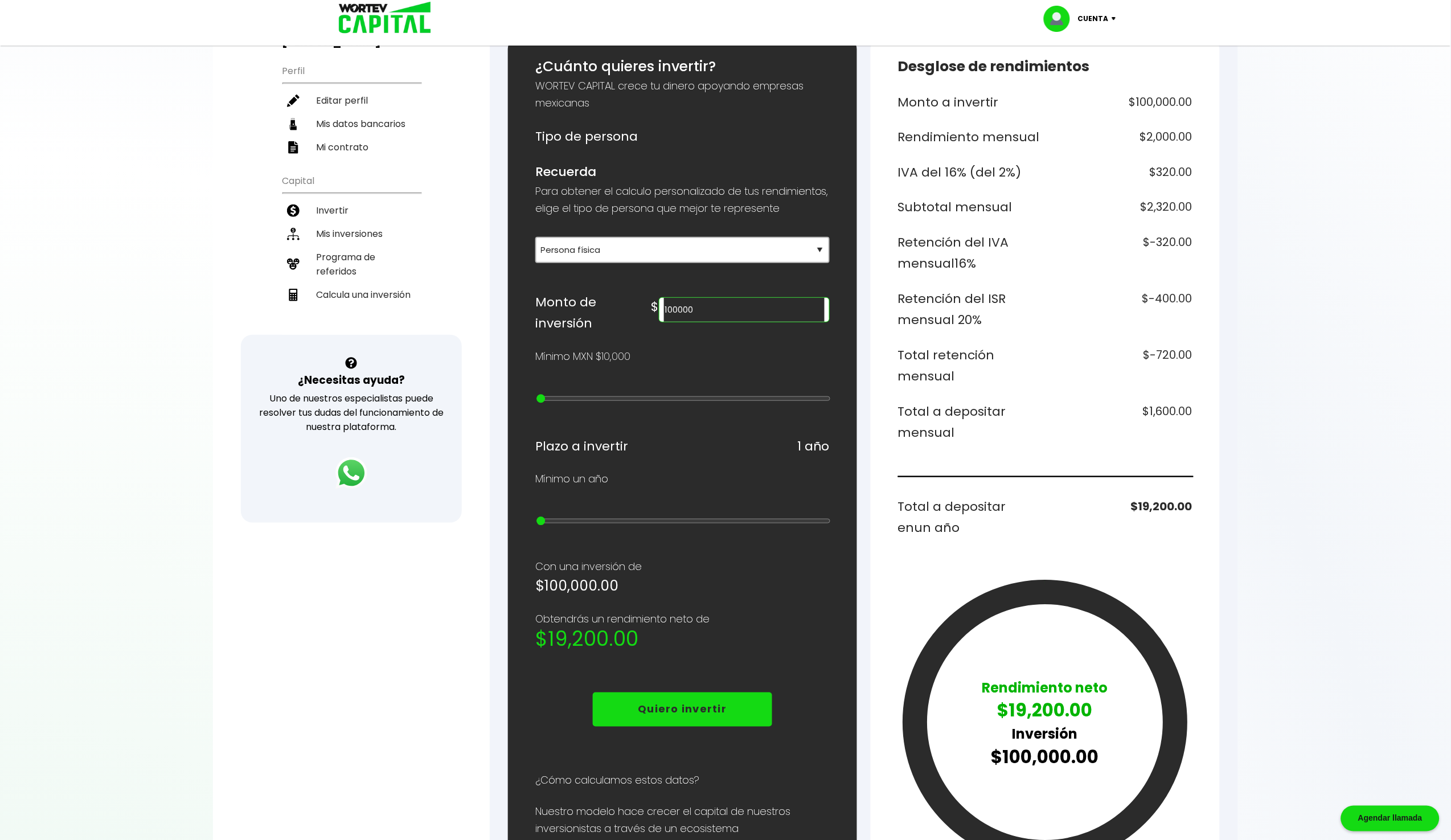
scroll to position [110, 0]
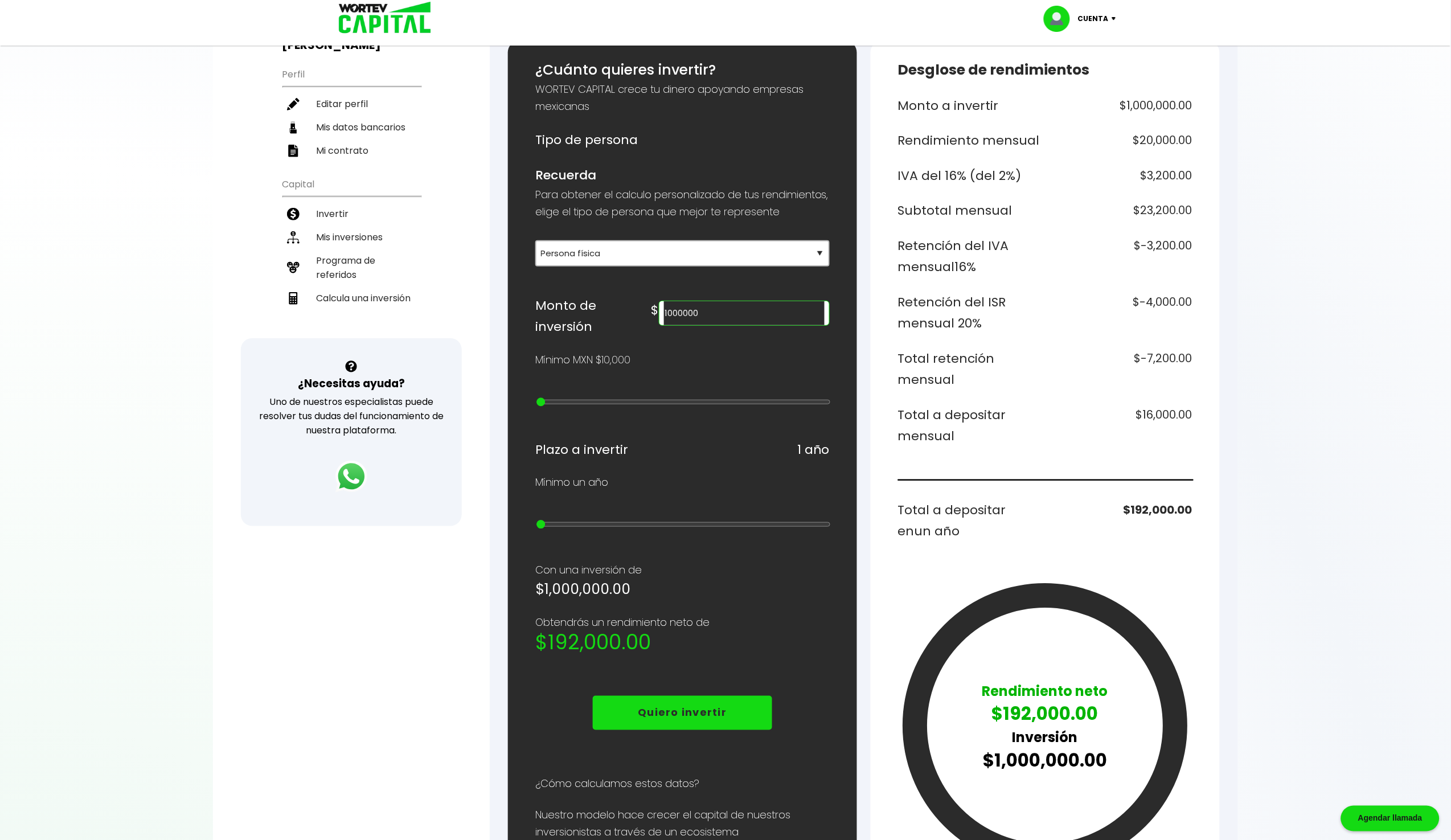
click at [143, 152] on div at bounding box center [726, 420] width 1451 height 840
click at [778, 325] on input "1000000" at bounding box center [744, 312] width 161 height 24
click at [89, 299] on div at bounding box center [726, 420] width 1451 height 840
click at [780, 325] on input "1000000" at bounding box center [744, 312] width 161 height 24
type input "10000000"
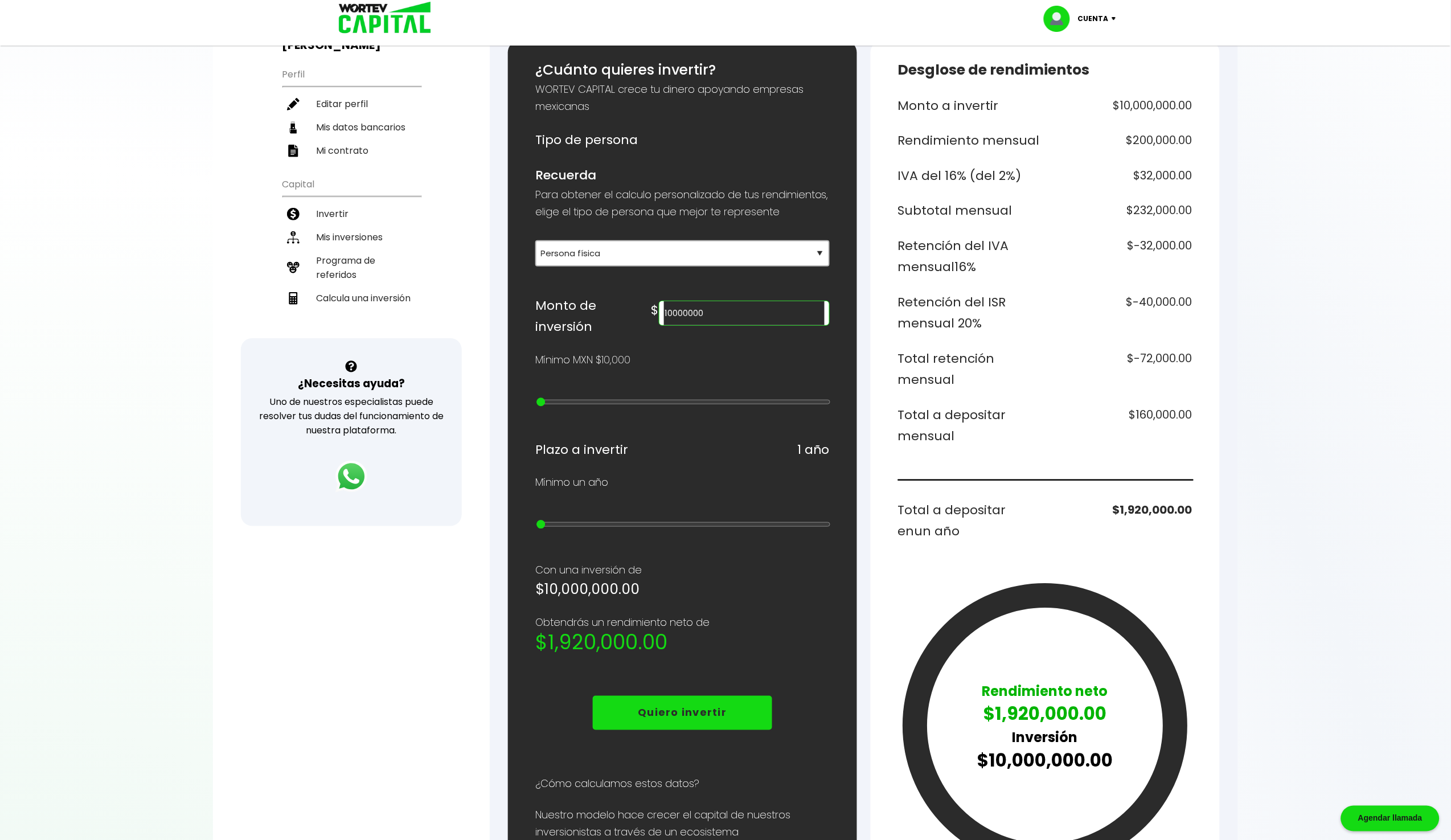
click at [360, 656] on div at bounding box center [726, 420] width 1451 height 840
